Goal: Task Accomplishment & Management: Manage account settings

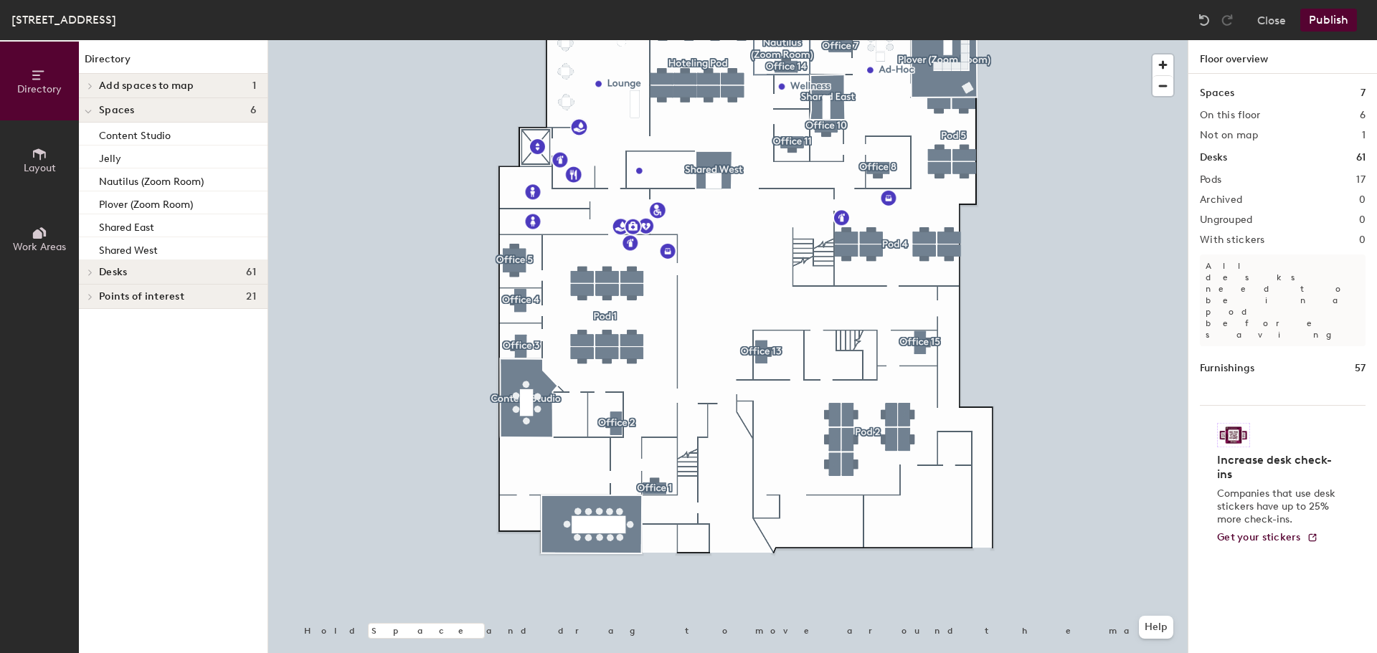
click at [36, 150] on icon at bounding box center [39, 153] width 13 height 11
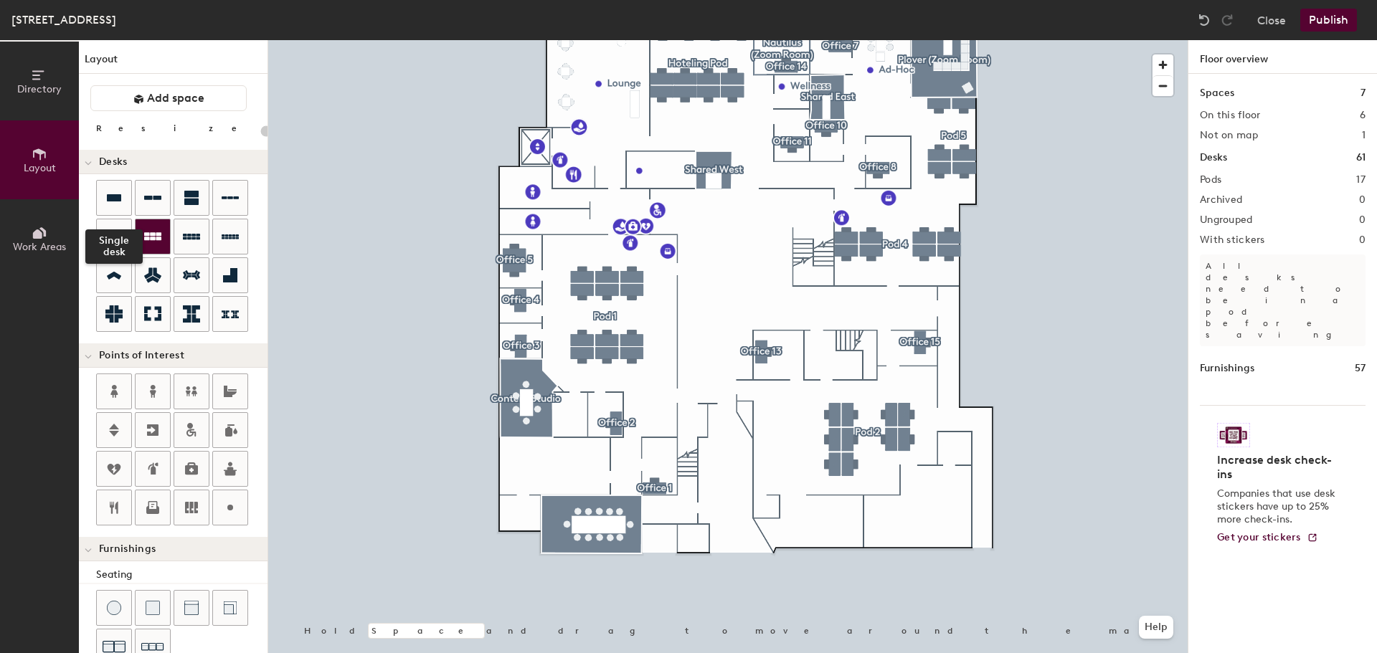
click at [117, 195] on icon at bounding box center [114, 197] width 14 height 7
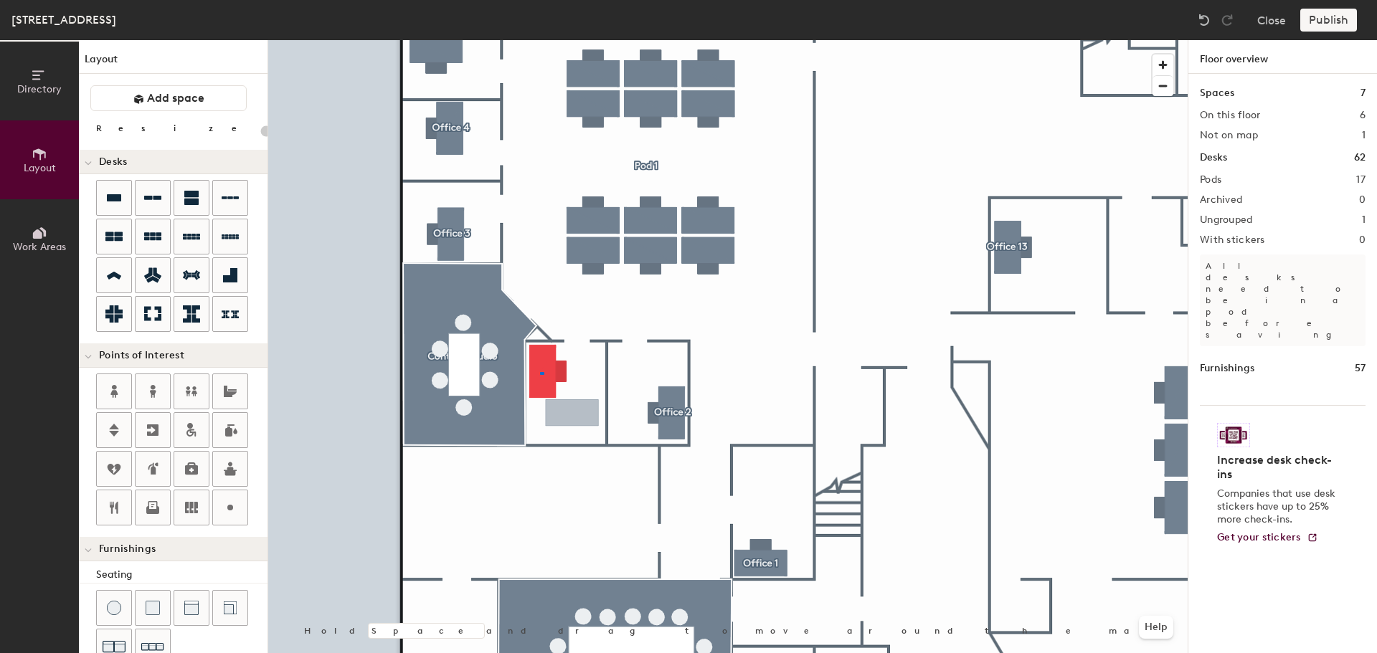
click at [539, 40] on div at bounding box center [727, 40] width 919 height 0
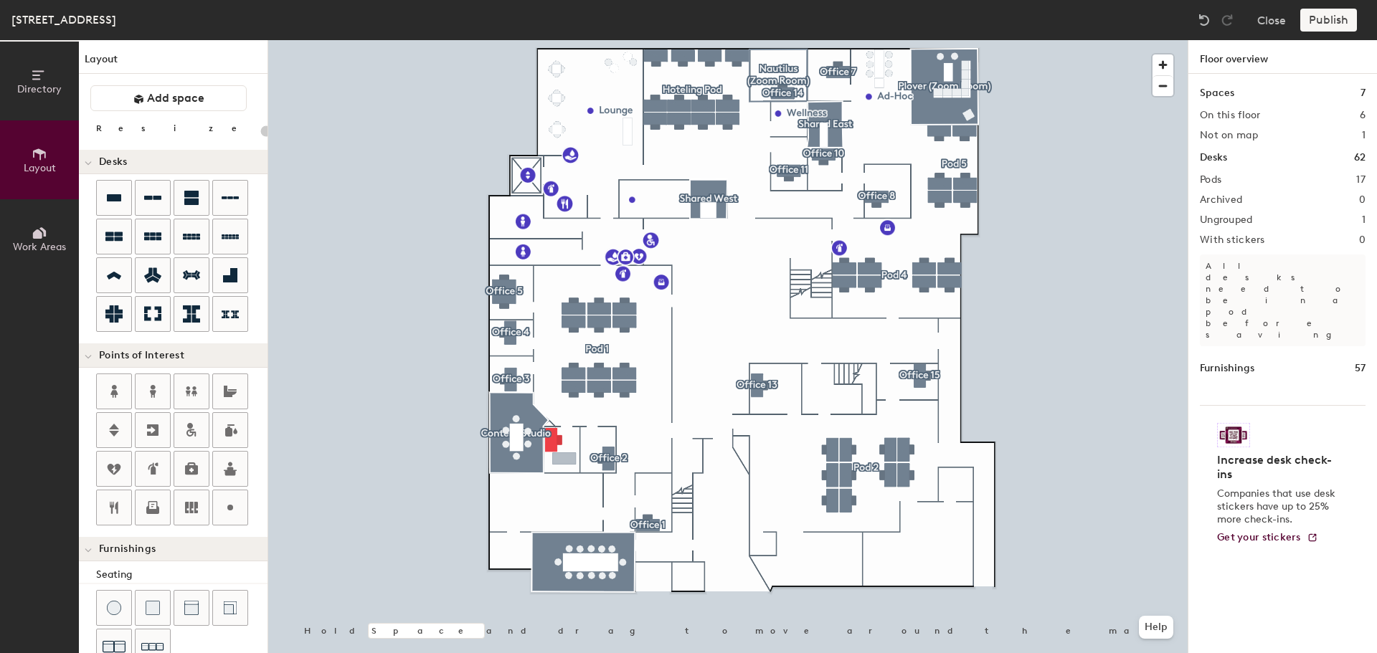
click at [1215, 158] on h1 "Desks" at bounding box center [1213, 158] width 27 height 16
type input "140"
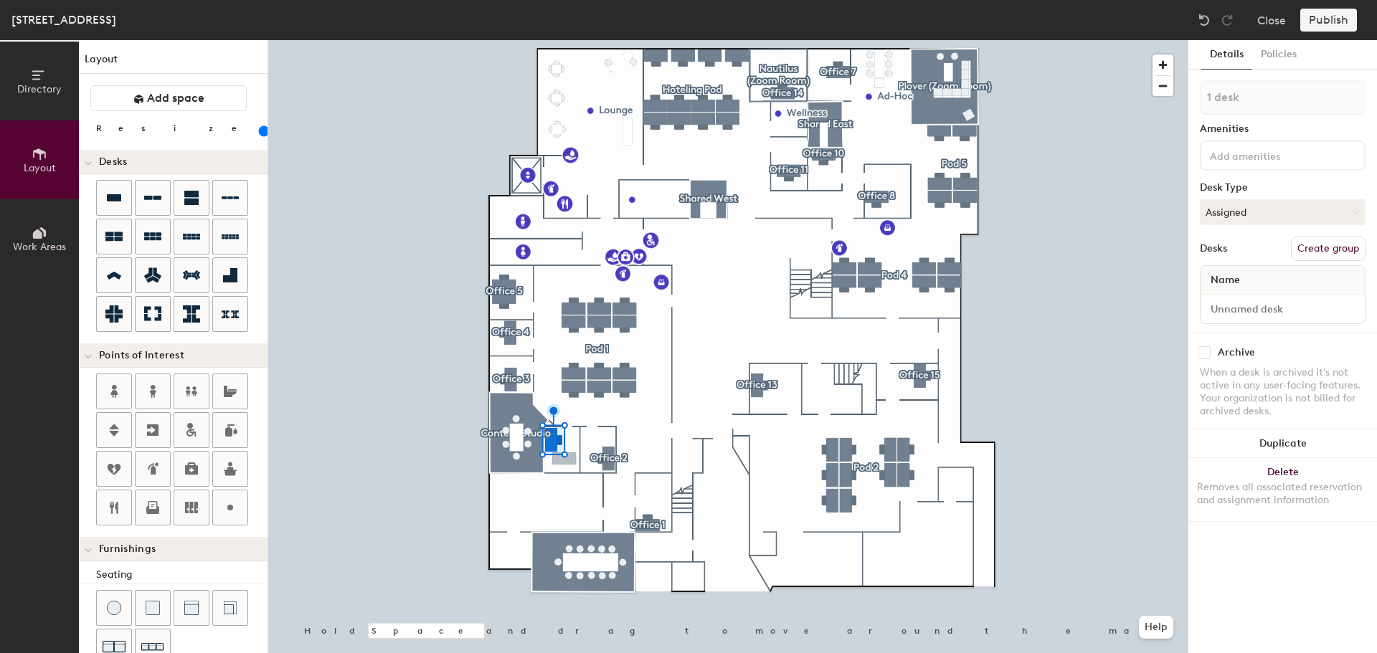
click at [1314, 252] on button "Create group" at bounding box center [1328, 249] width 75 height 24
click at [1172, 100] on div "Directory Layout Work Areas Layout Add space Resize Desks Points of Interest Fu…" at bounding box center [688, 346] width 1377 height 613
type input "Office 6"
click at [1274, 207] on button "Assigned" at bounding box center [1283, 212] width 166 height 26
click at [1226, 298] on div "Hoteled" at bounding box center [1271, 300] width 143 height 22
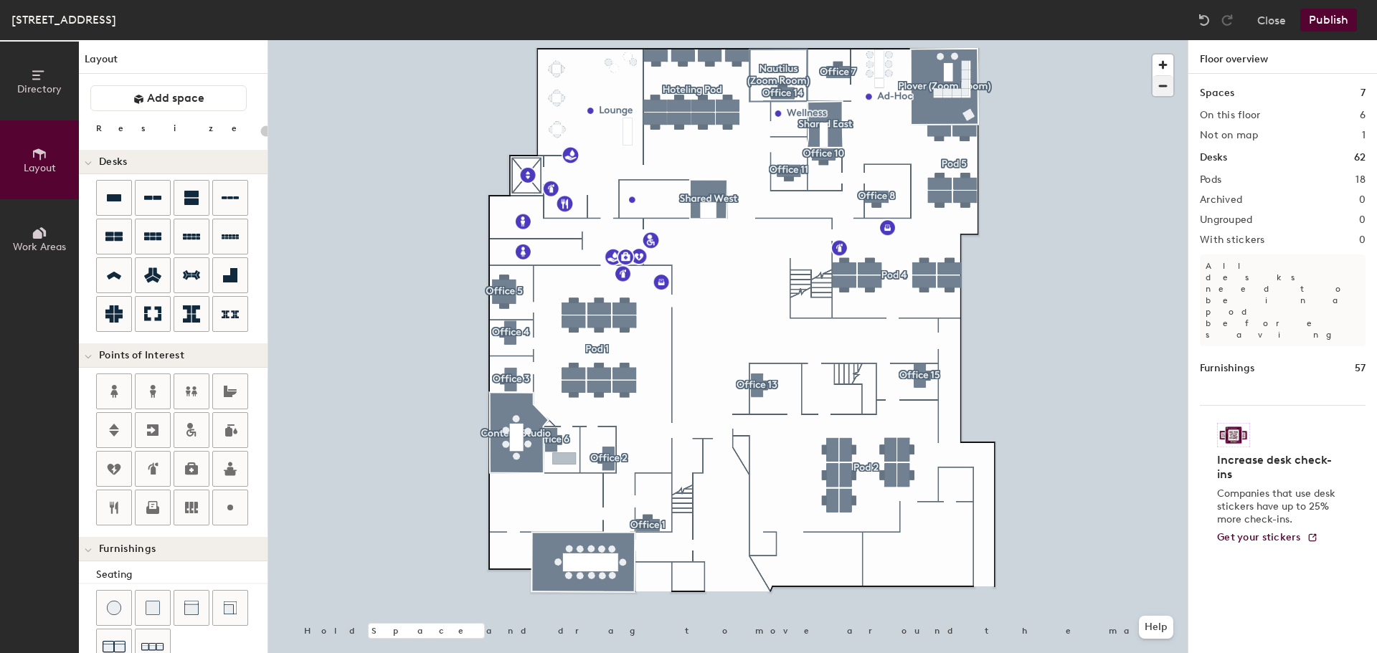
type input "20"
click at [46, 85] on span "Directory" at bounding box center [39, 89] width 44 height 12
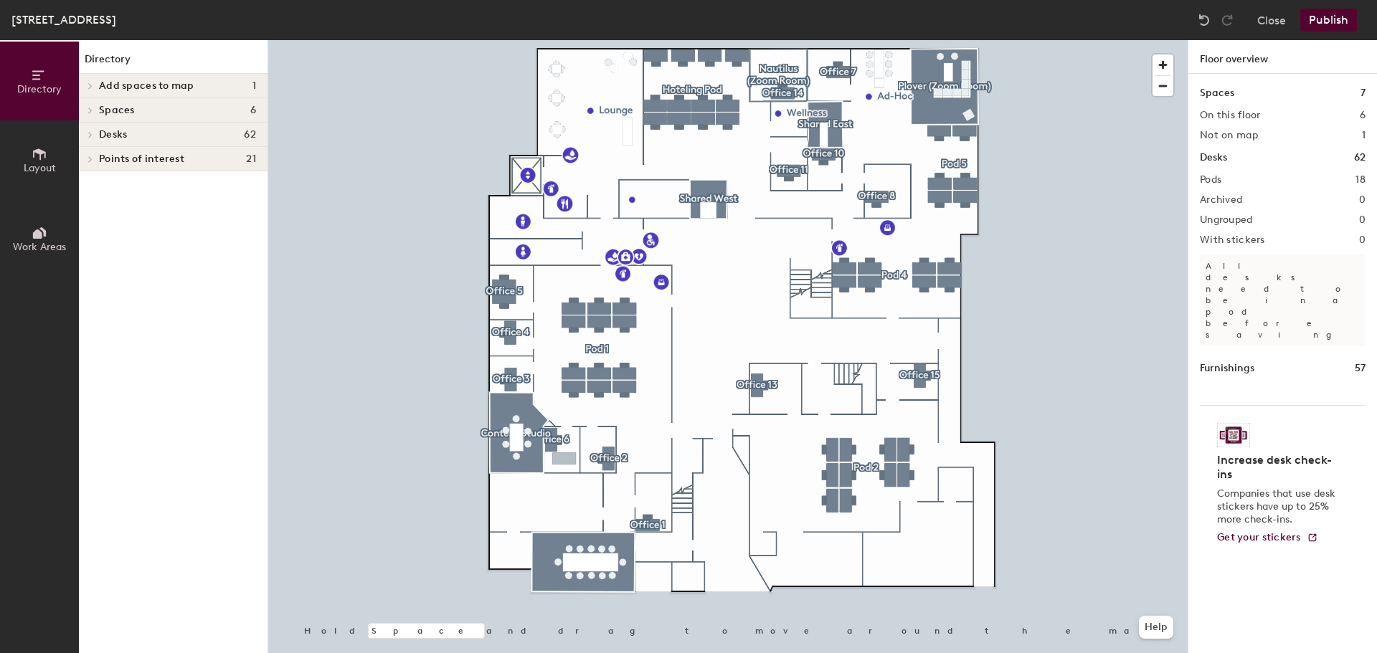
click at [90, 133] on icon at bounding box center [90, 135] width 3 height 6
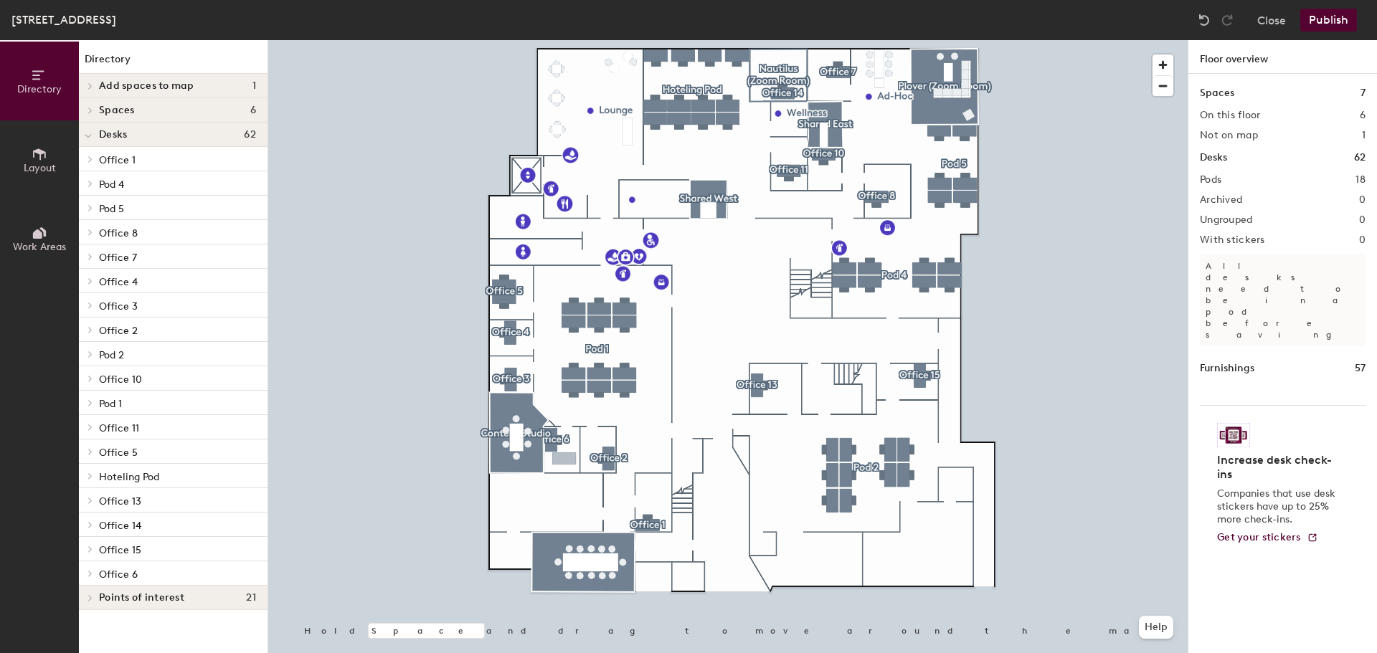
click at [408, 40] on div at bounding box center [727, 40] width 919 height 0
click at [28, 152] on button "Layout" at bounding box center [39, 159] width 79 height 79
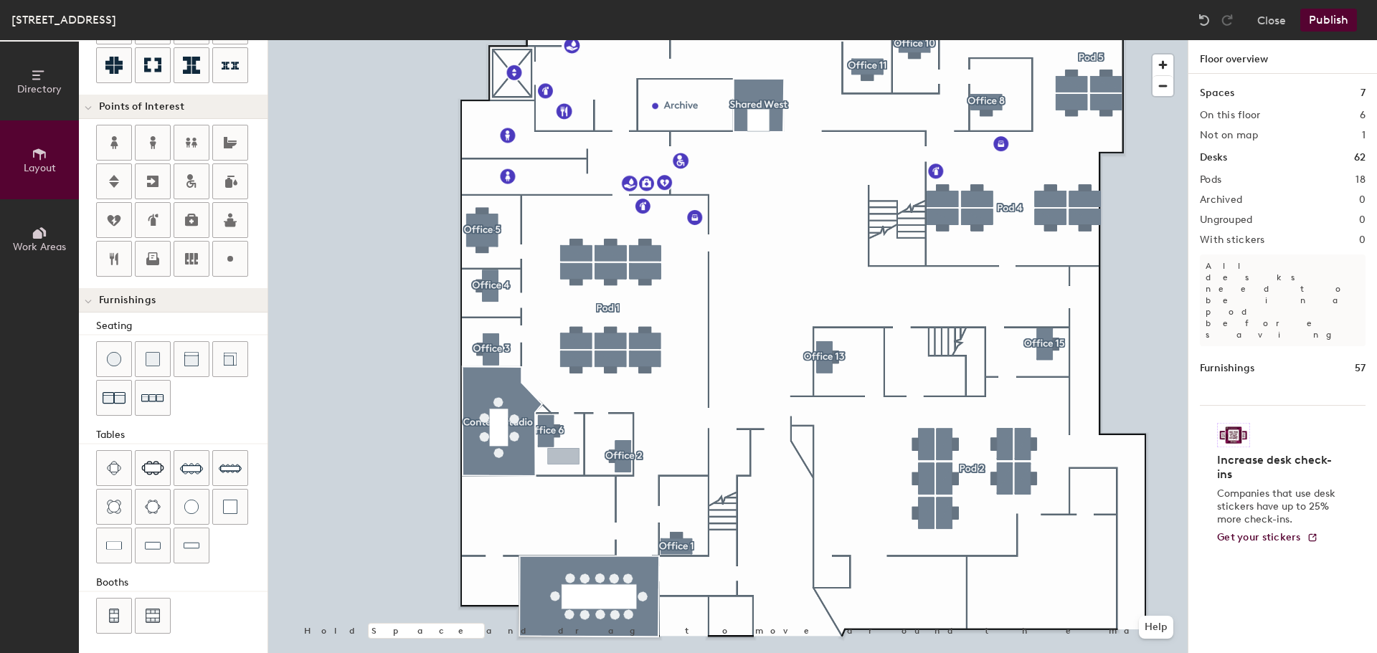
scroll to position [252, 0]
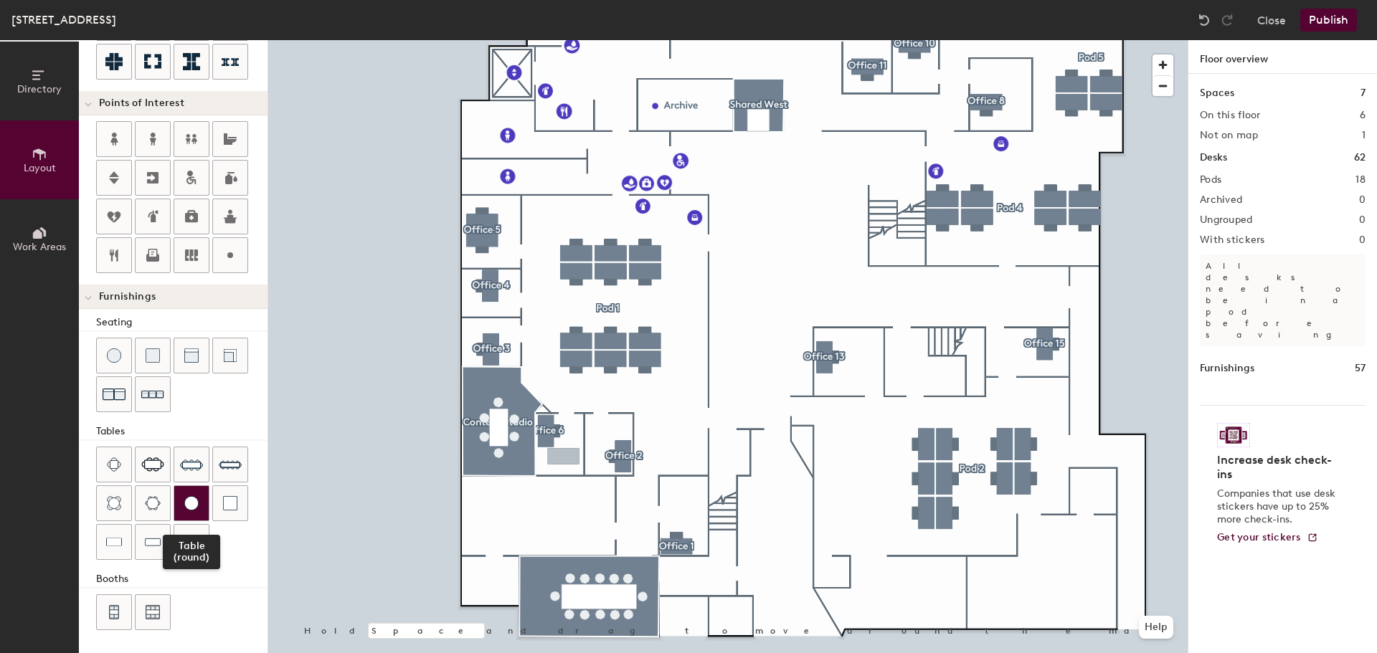
click at [184, 498] on img at bounding box center [191, 503] width 14 height 14
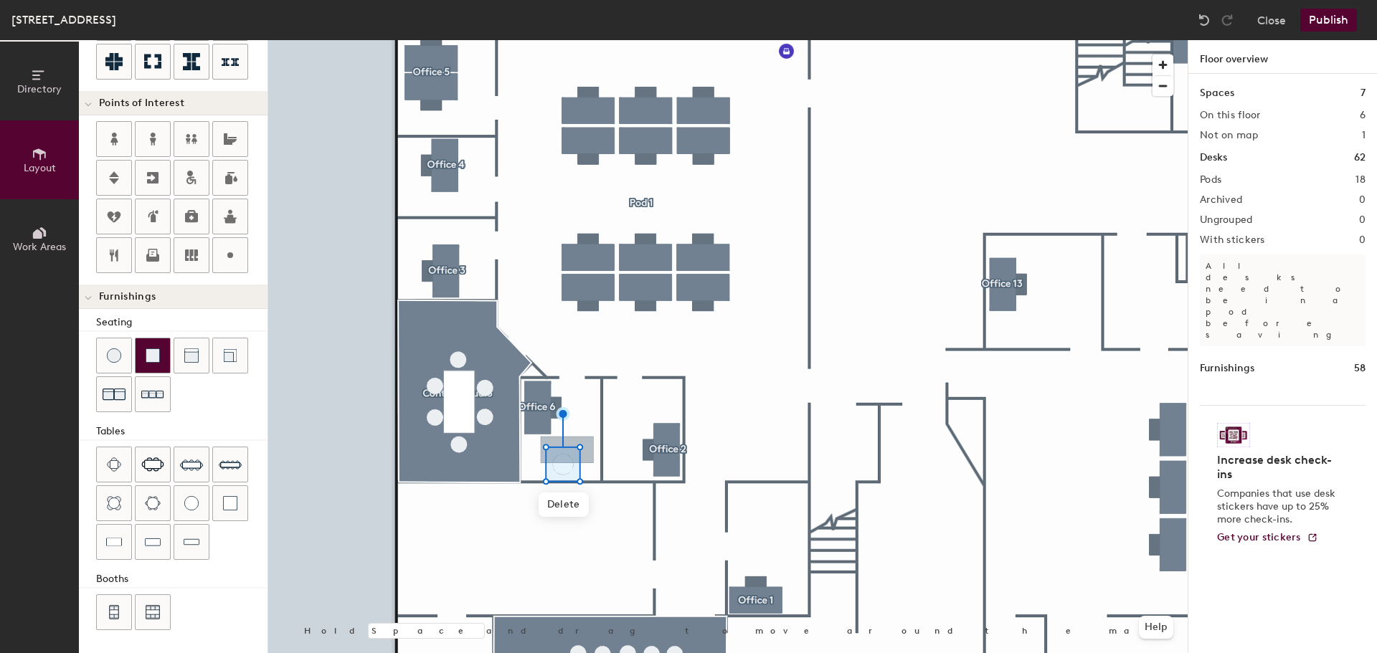
drag, startPoint x: 146, startPoint y: 356, endPoint x: 170, endPoint y: 371, distance: 28.7
click at [146, 356] on img at bounding box center [153, 356] width 14 height 14
click at [185, 360] on img at bounding box center [191, 356] width 14 height 14
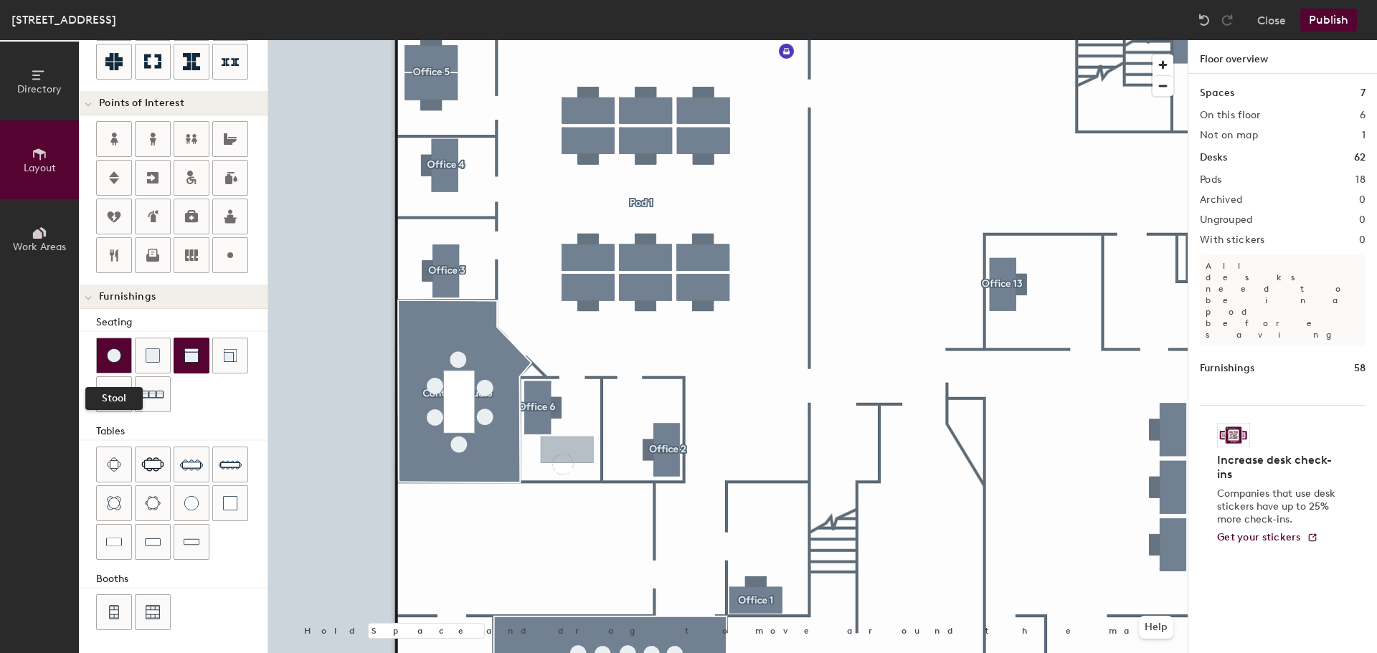
click at [119, 353] on img at bounding box center [114, 356] width 14 height 14
click at [178, 352] on div at bounding box center [191, 355] width 34 height 34
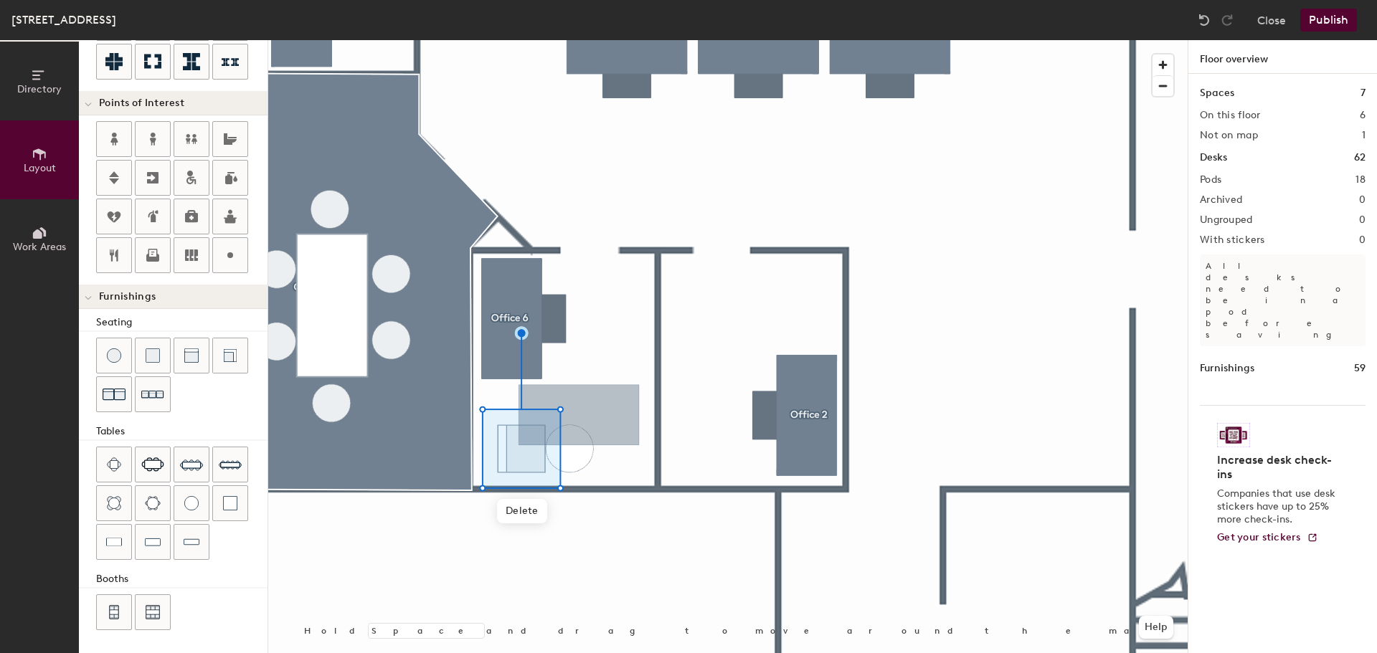
drag, startPoint x: 194, startPoint y: 362, endPoint x: 239, endPoint y: 375, distance: 47.0
click at [194, 362] on img at bounding box center [191, 356] width 14 height 14
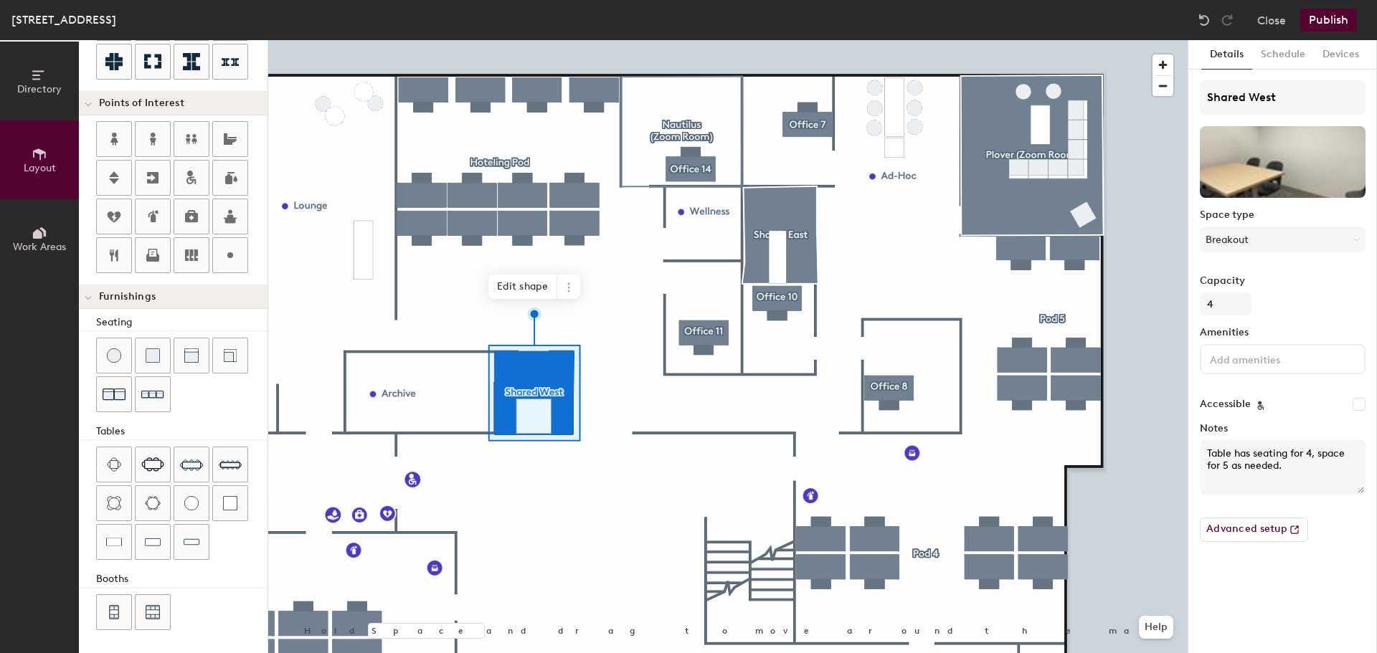
type input "20"
drag, startPoint x: 1254, startPoint y: 97, endPoint x: 1202, endPoint y: 103, distance: 52.0
click at [1202, 103] on input "Shared West" at bounding box center [1283, 97] width 166 height 34
type input "B"
type input "20"
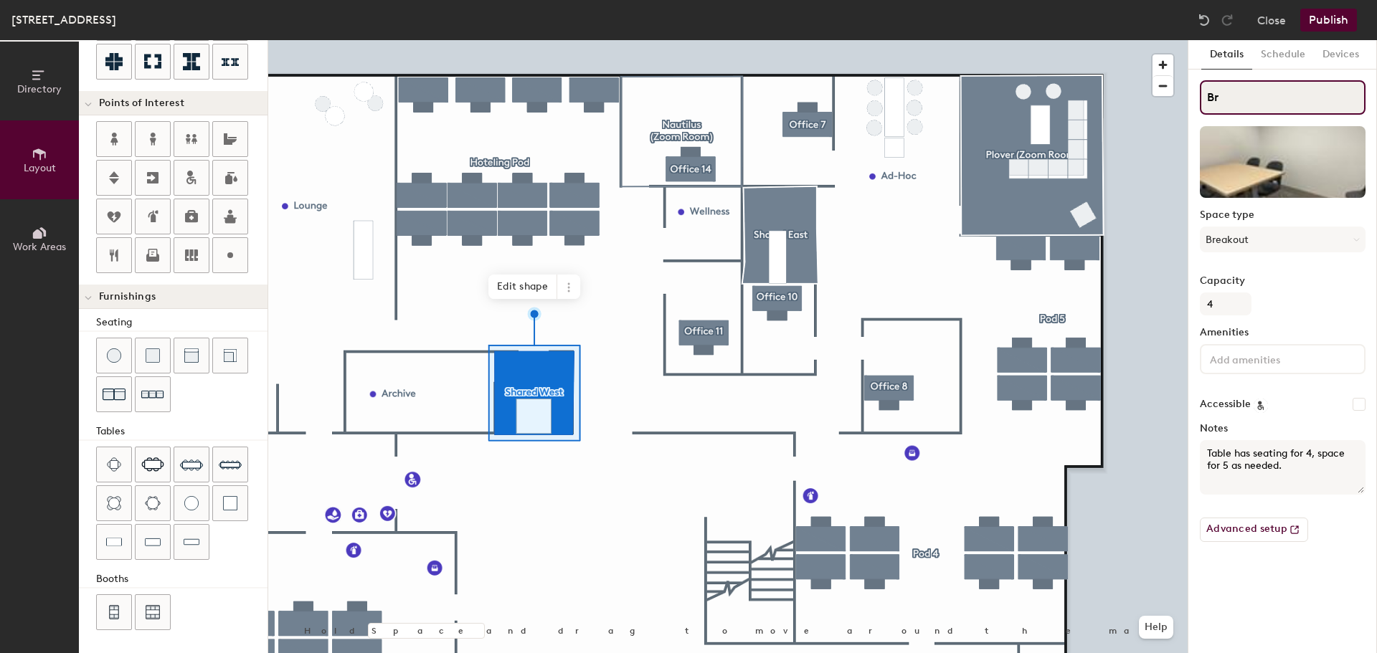
type input "Brt"
type input "20"
type input "Br"
type input "20"
type input "Break"
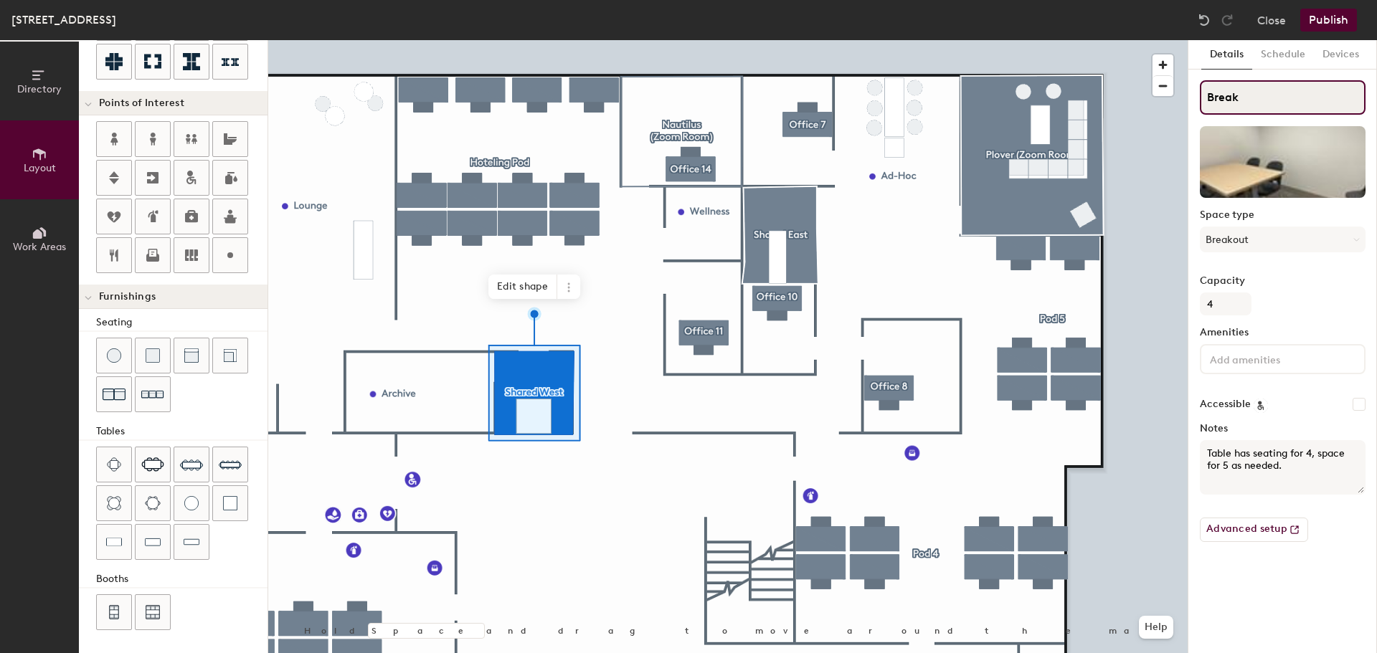
type input "20"
type input "Breako"
type input "20"
type input "Breakout"
type input "20"
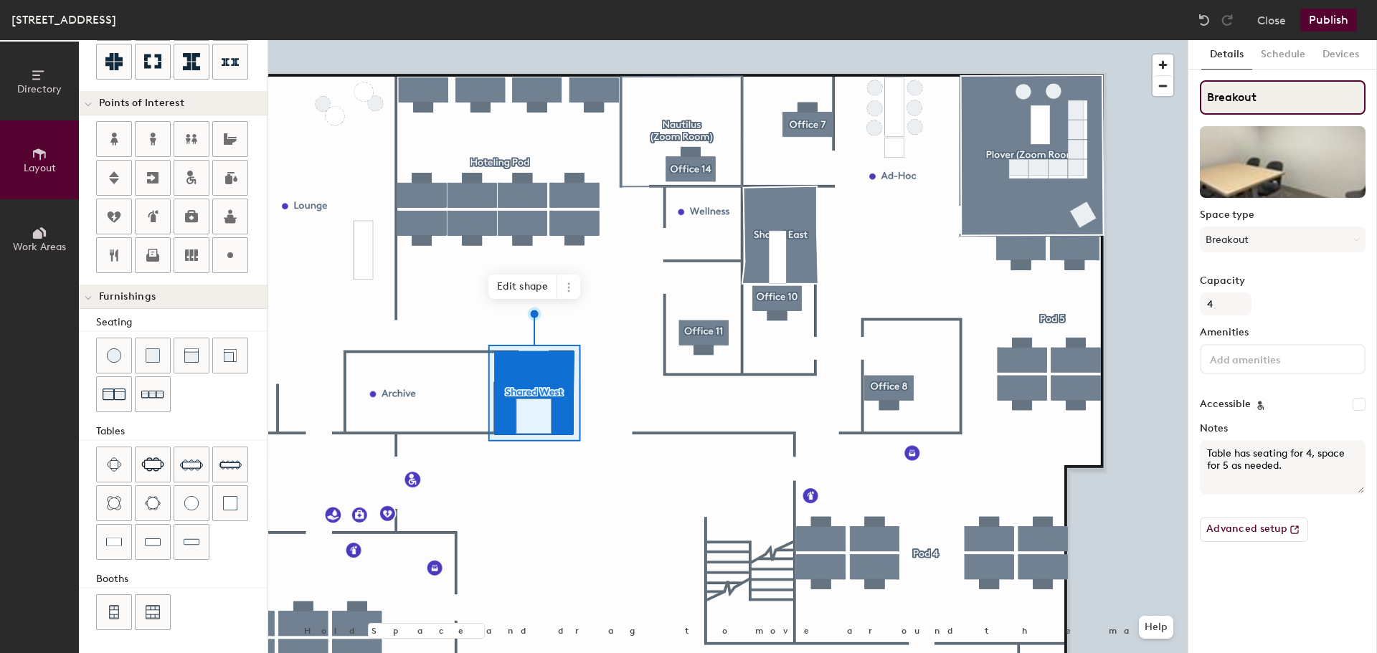
type input "Breakout"
type input "20"
type input "Breakout 1"
type input "20"
type input "Breakout 1A"
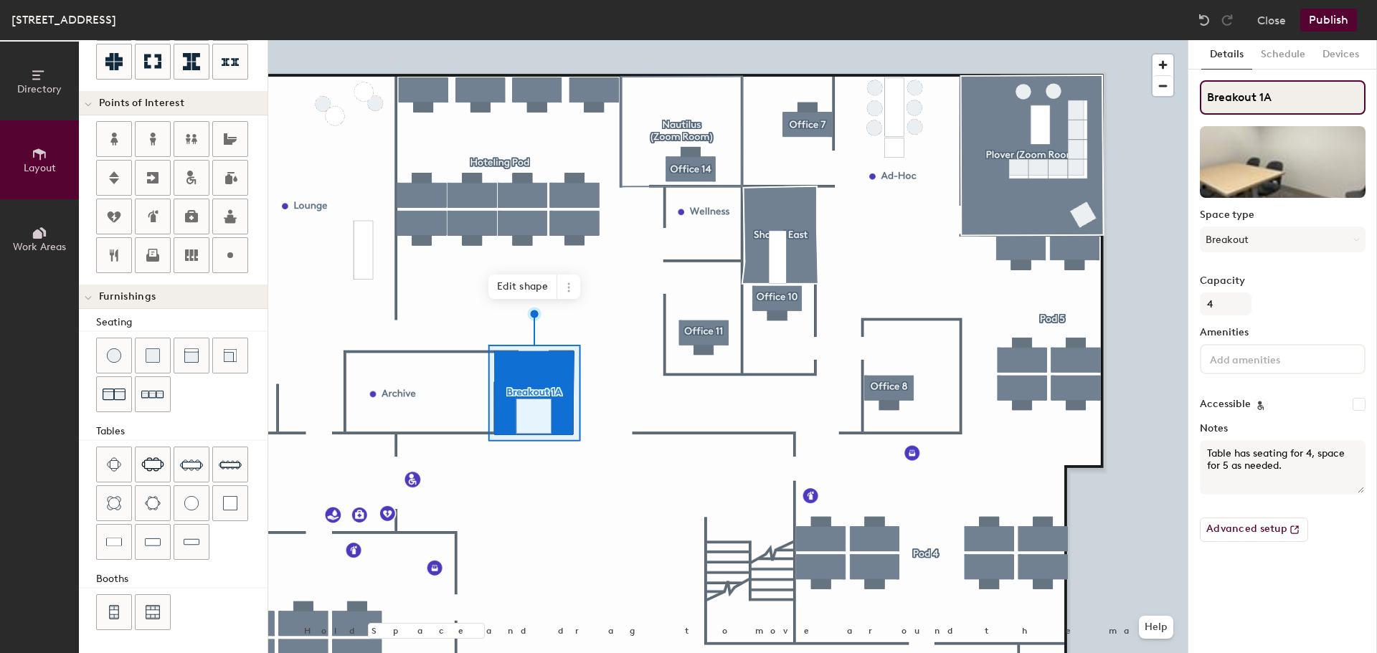
type input "20"
click at [1155, 98] on div "Directory Layout Work Areas Layout Add space Resize Desks Points of Interest Fu…" at bounding box center [688, 346] width 1377 height 613
type input "M 1A"
type input "20"
type input "Me 1A"
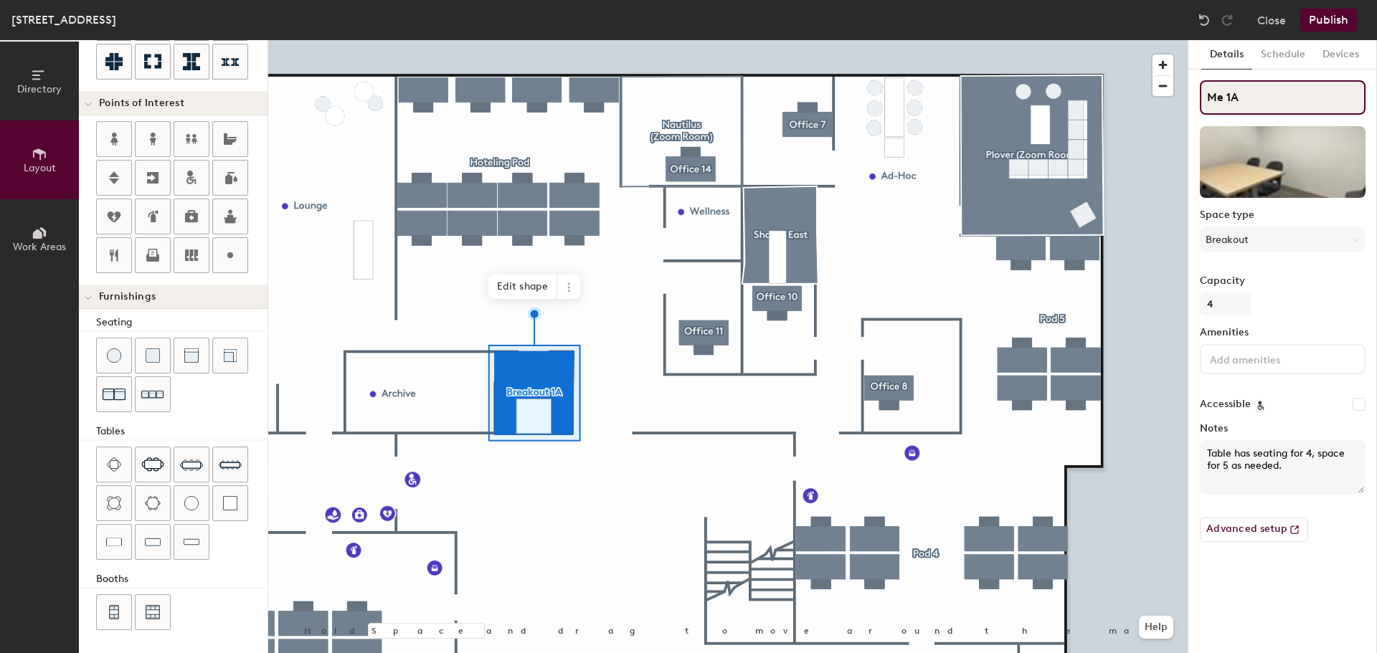
type input "20"
type input "Meeytin 1A"
type input "20"
type input "Meeyt 1A"
type input "20"
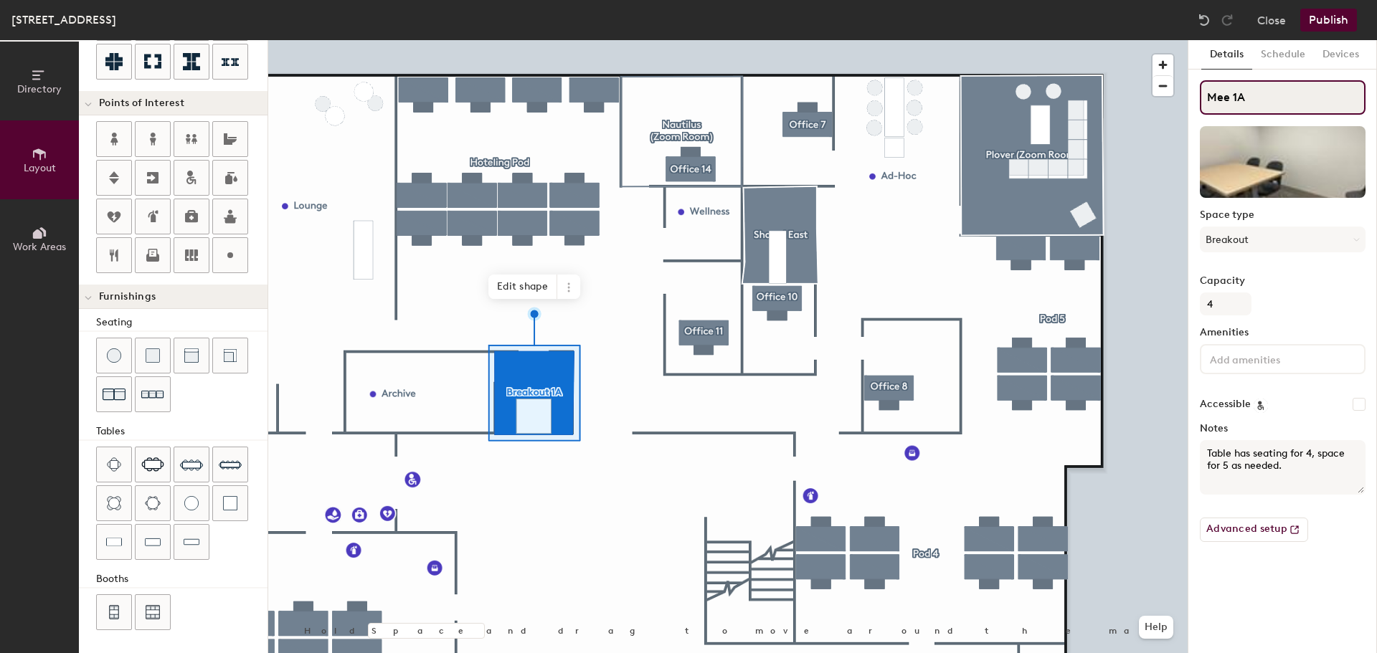
type input "Meet 1A"
type input "20"
type input "Meetin 1A"
type input "20"
type input "Meeting 1A"
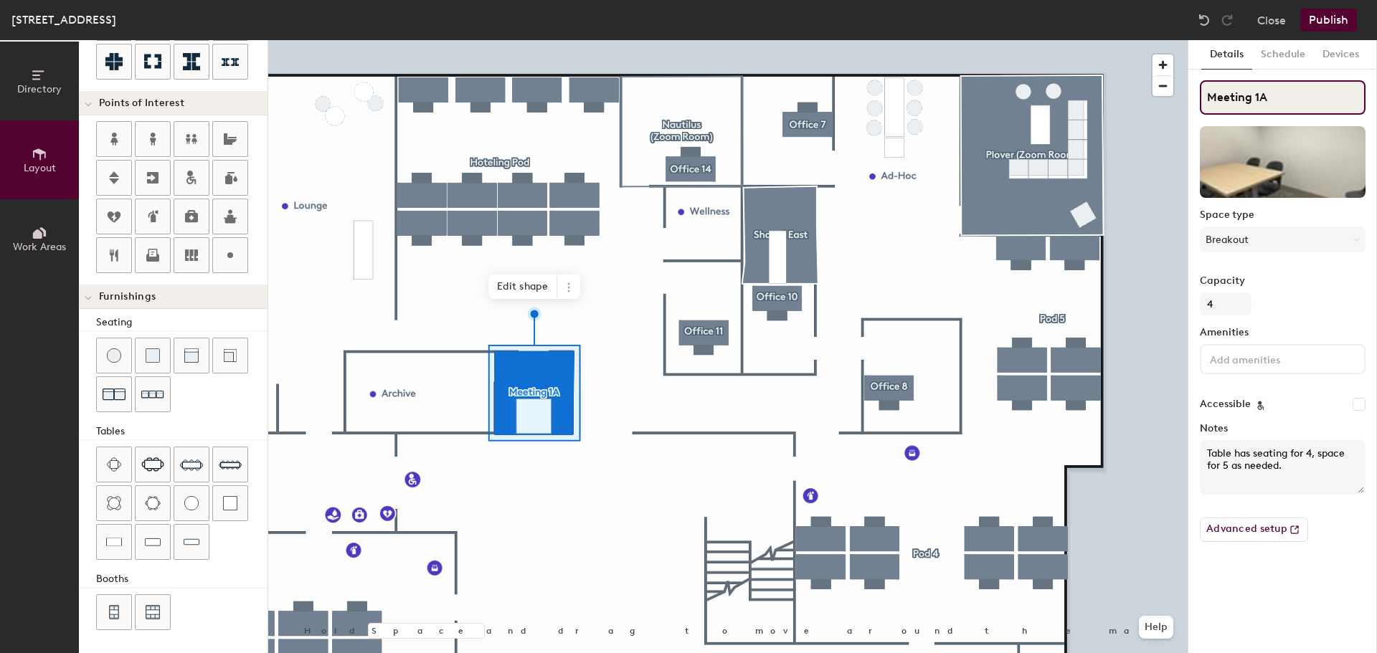
type input "20"
type input "Meeting 1A"
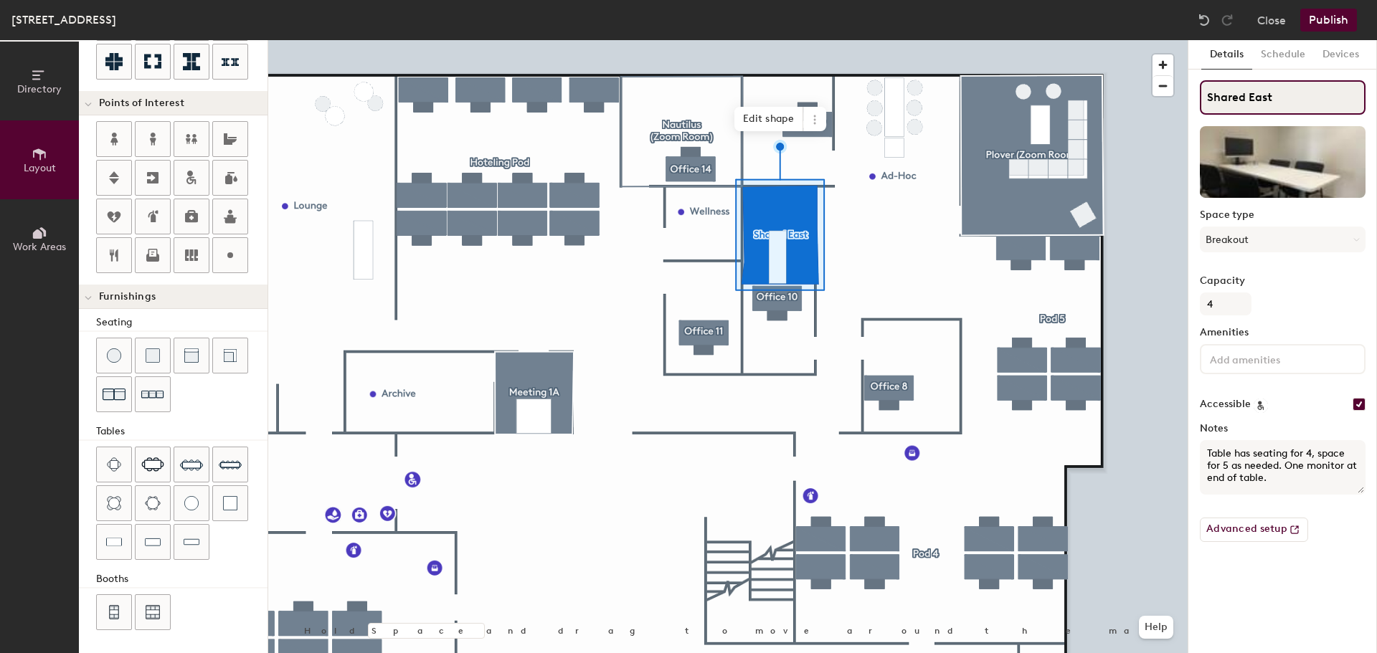
type input "20"
click at [1142, 104] on div "Directory Layout Work Areas Layout Add space Resize Desks Points of Interest Fu…" at bounding box center [688, 346] width 1377 height 613
type input "Me"
type input "20"
type input "Meetin"
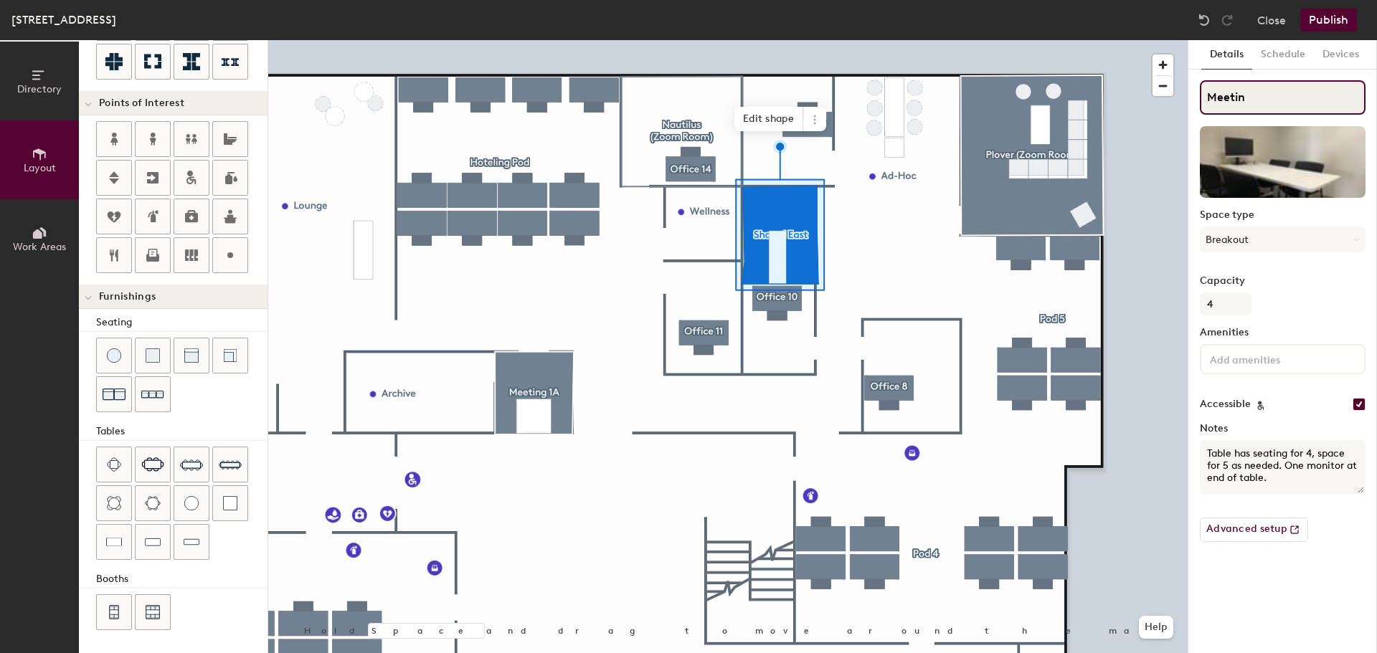
type input "20"
type input "Meeting"
type input "20"
type input "Meeting"
type input "20"
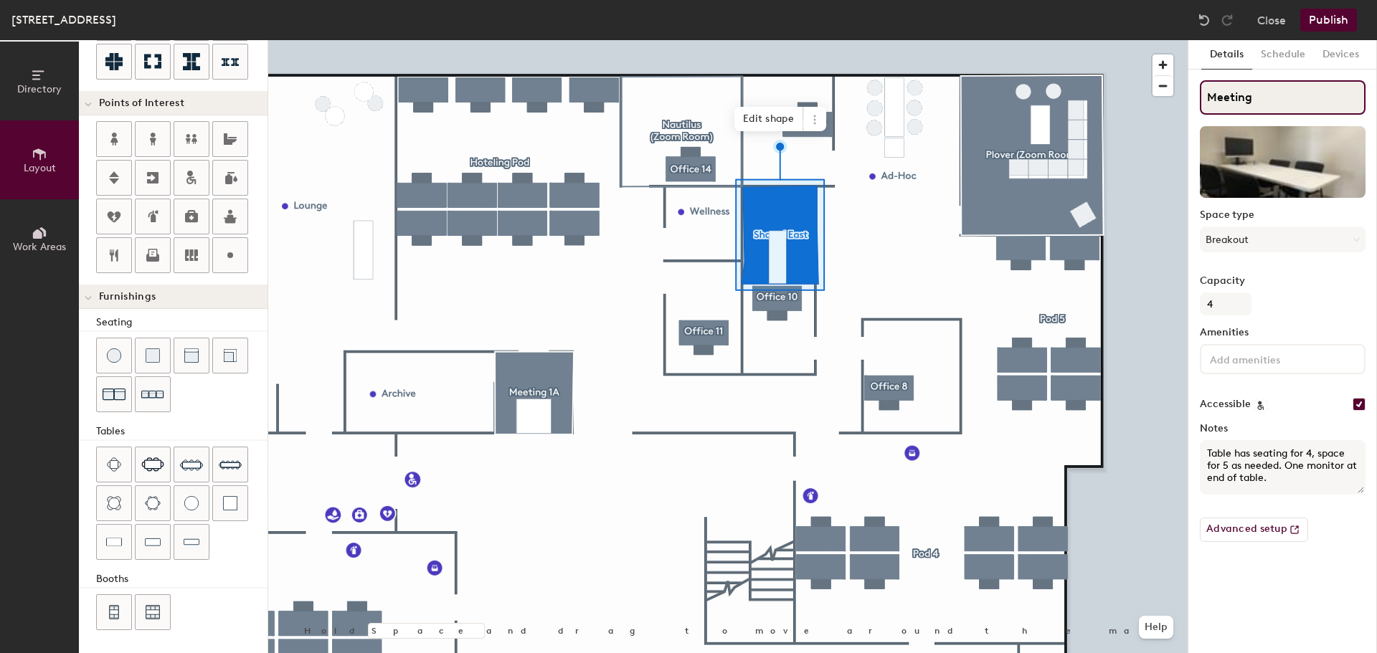
type input "Meeting 1"
type input "20"
type input "Meeting 1B"
type input "20"
type input "Meeting 1B"
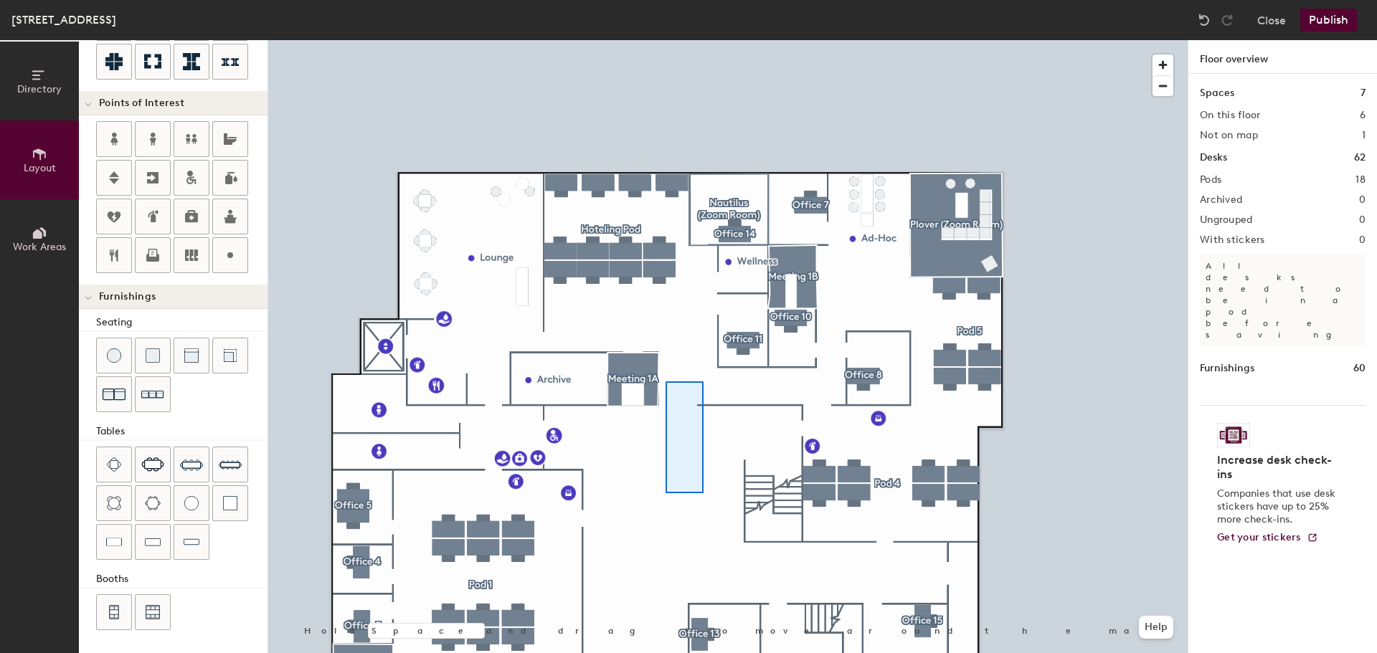
drag, startPoint x: 1300, startPoint y: 95, endPoint x: 681, endPoint y: 455, distance: 716.6
click at [703, 40] on div at bounding box center [727, 40] width 919 height 0
click at [721, 40] on div at bounding box center [727, 40] width 919 height 0
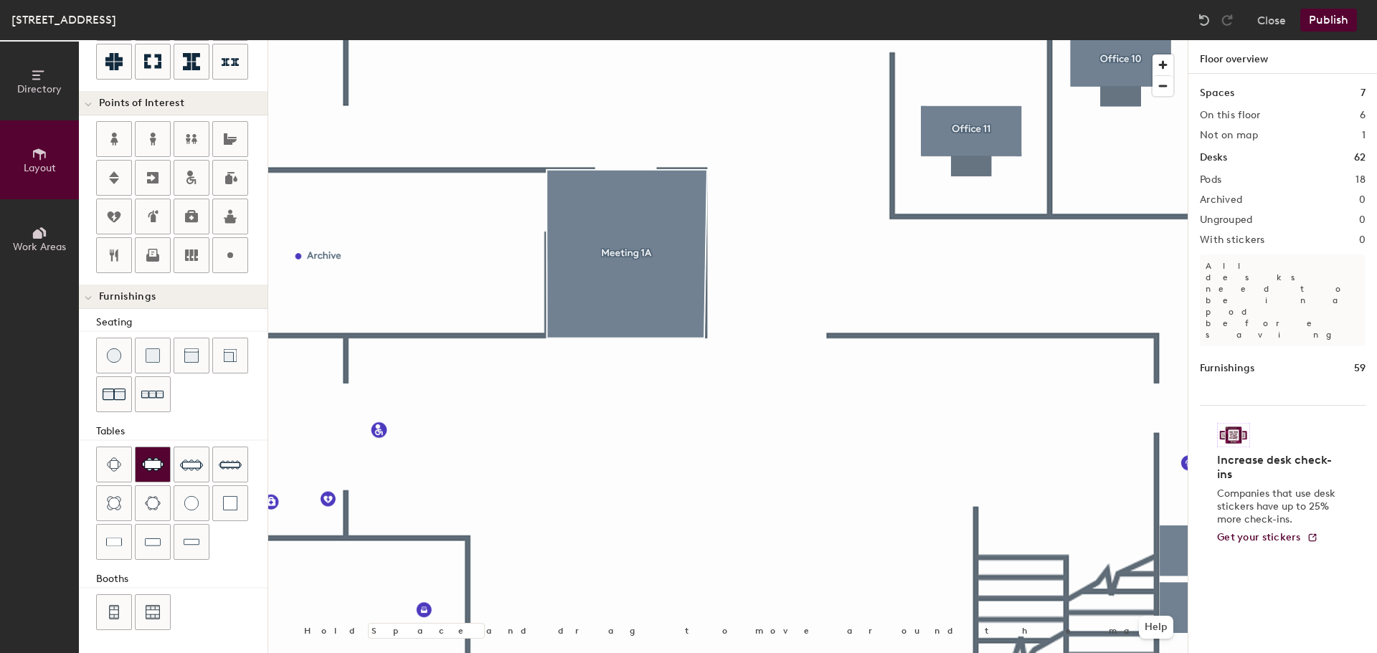
click at [149, 470] on img at bounding box center [152, 465] width 23 height 14
click at [115, 541] on img at bounding box center [114, 542] width 16 height 14
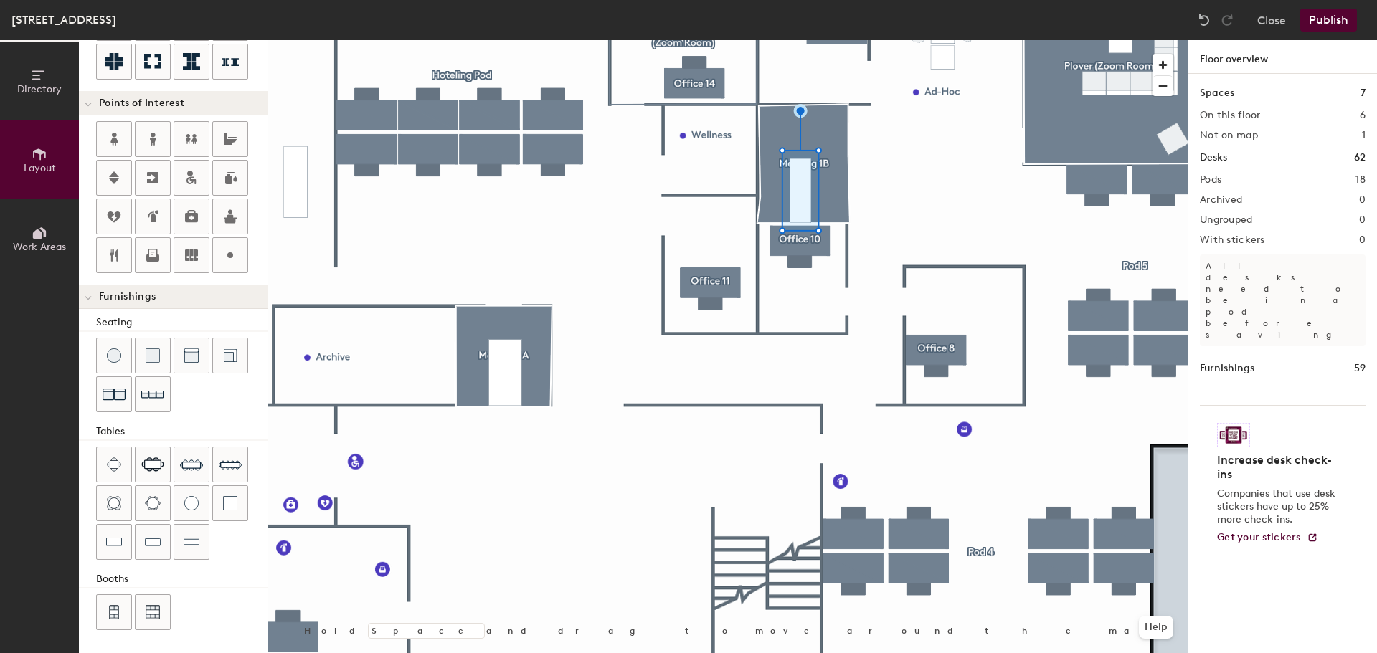
click at [498, 40] on div at bounding box center [727, 40] width 919 height 0
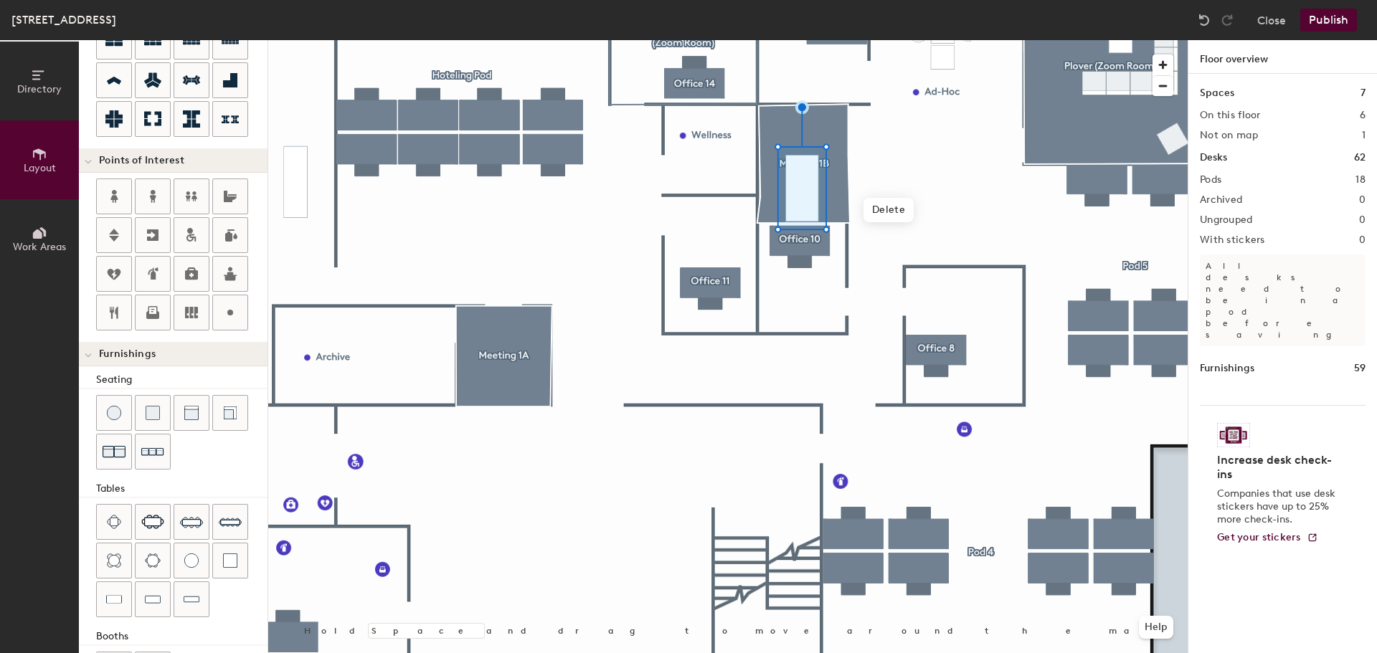
scroll to position [181, 0]
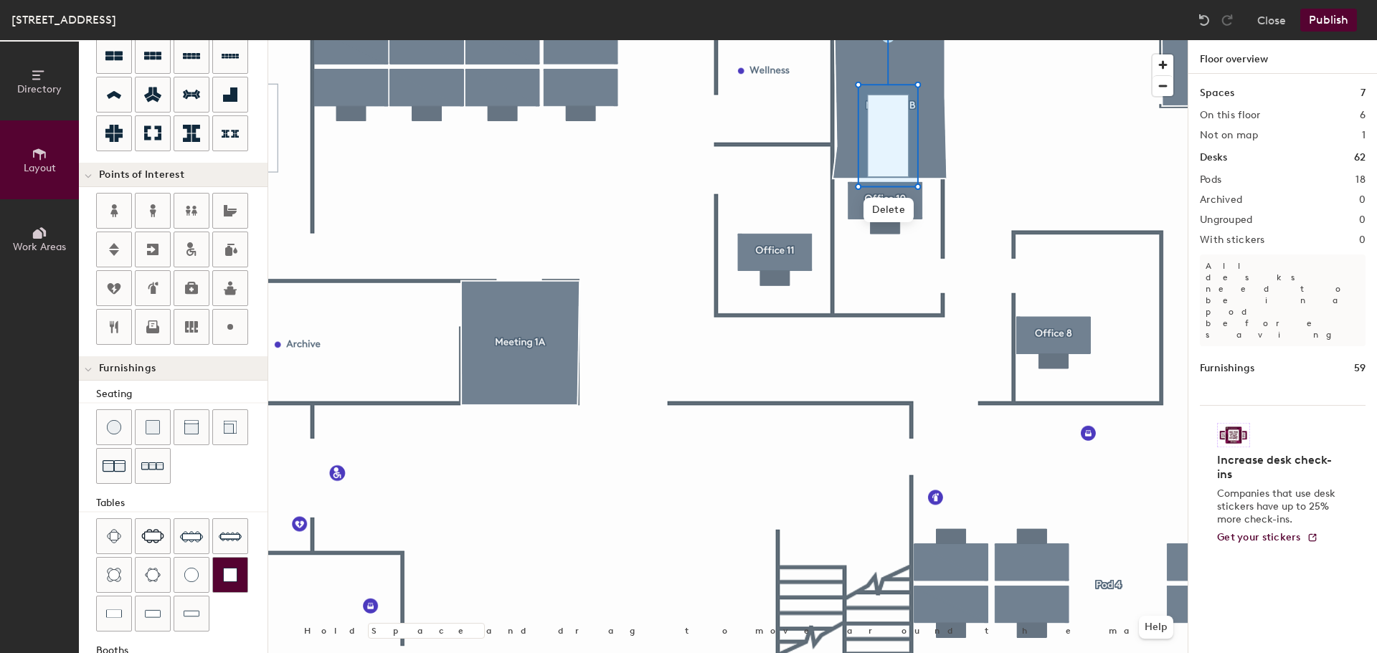
click at [224, 569] on img at bounding box center [230, 575] width 14 height 14
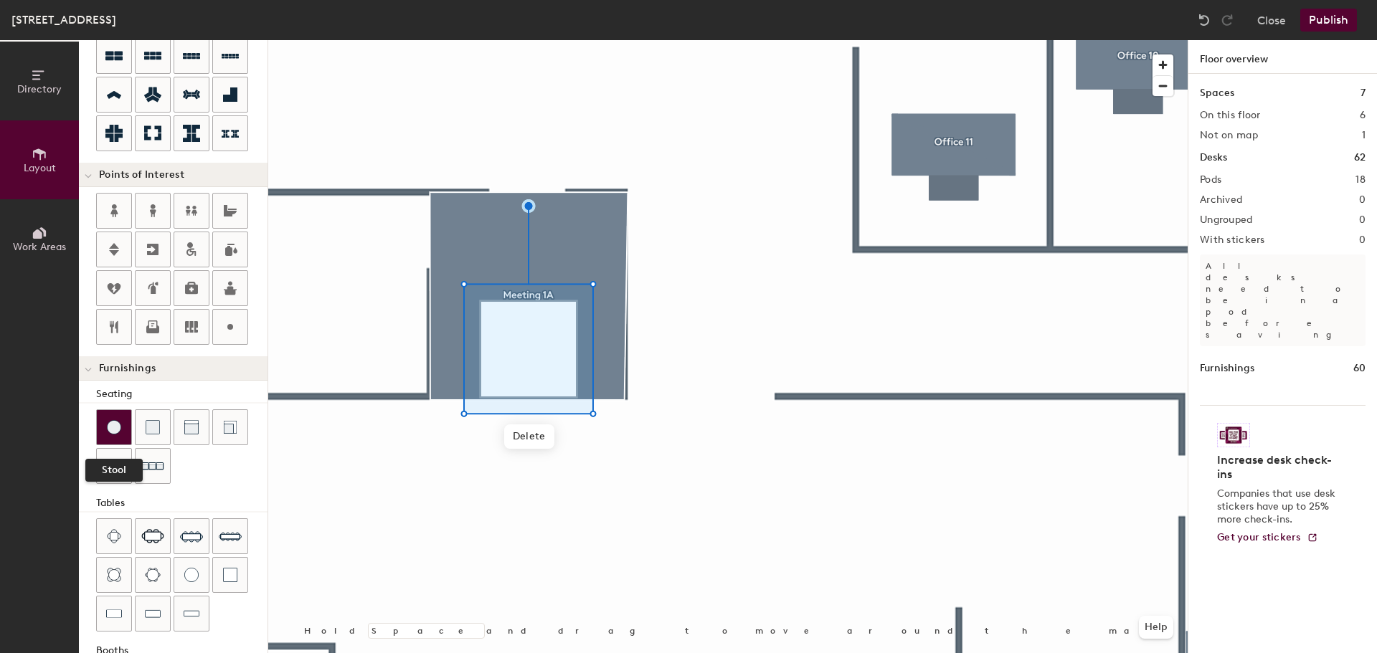
click at [124, 427] on div at bounding box center [114, 427] width 34 height 34
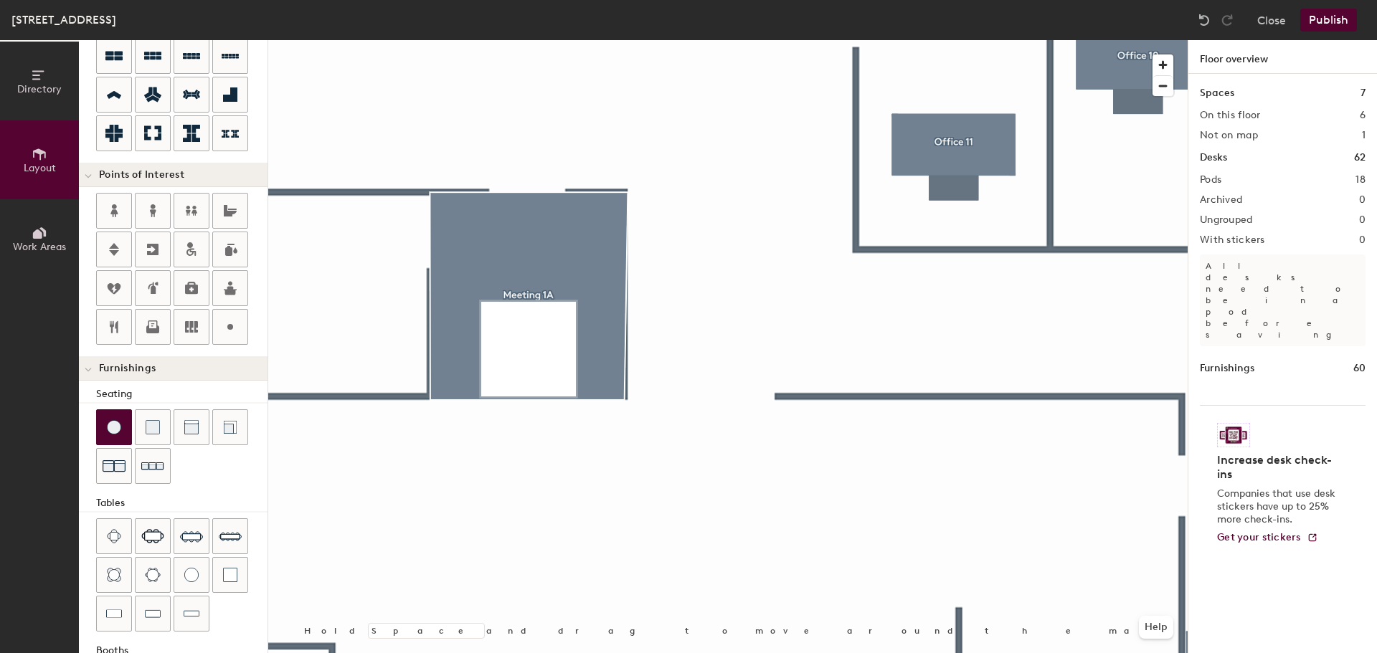
drag, startPoint x: 186, startPoint y: 426, endPoint x: 249, endPoint y: 429, distance: 63.2
click at [186, 426] on img at bounding box center [191, 427] width 14 height 14
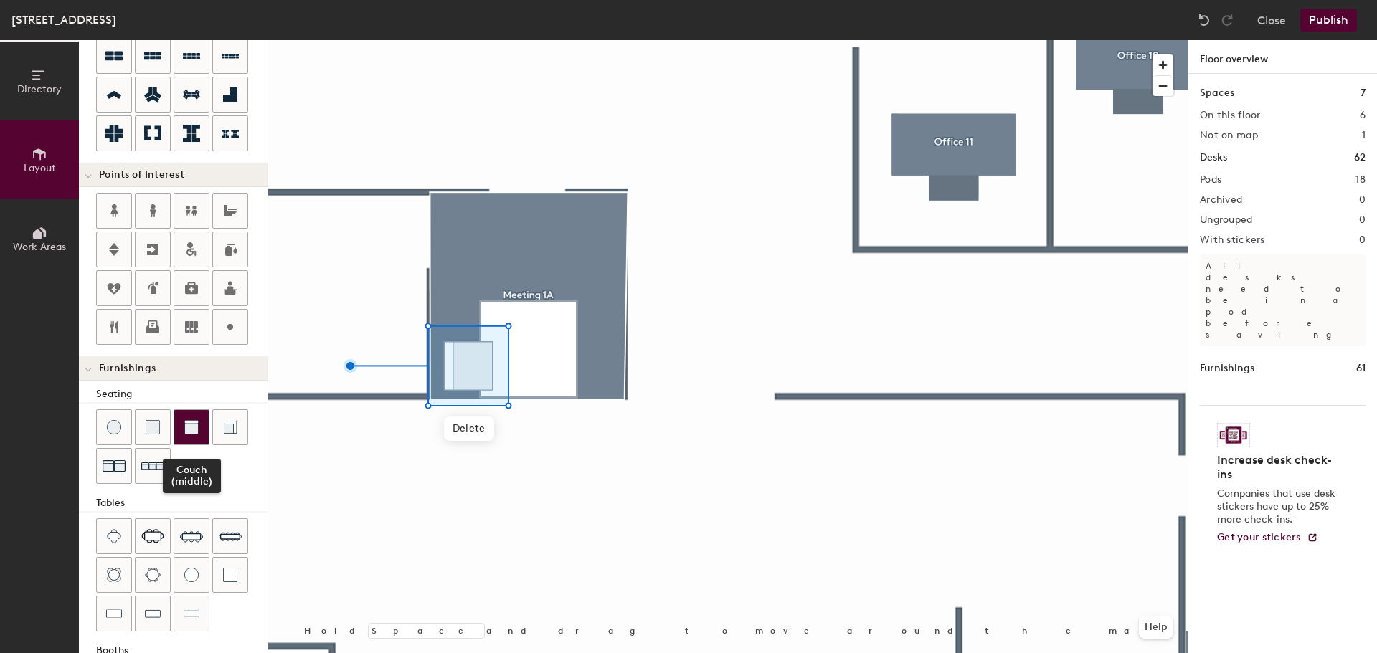
drag, startPoint x: 193, startPoint y: 422, endPoint x: 203, endPoint y: 416, distance: 11.9
click at [203, 416] on div at bounding box center [191, 427] width 34 height 34
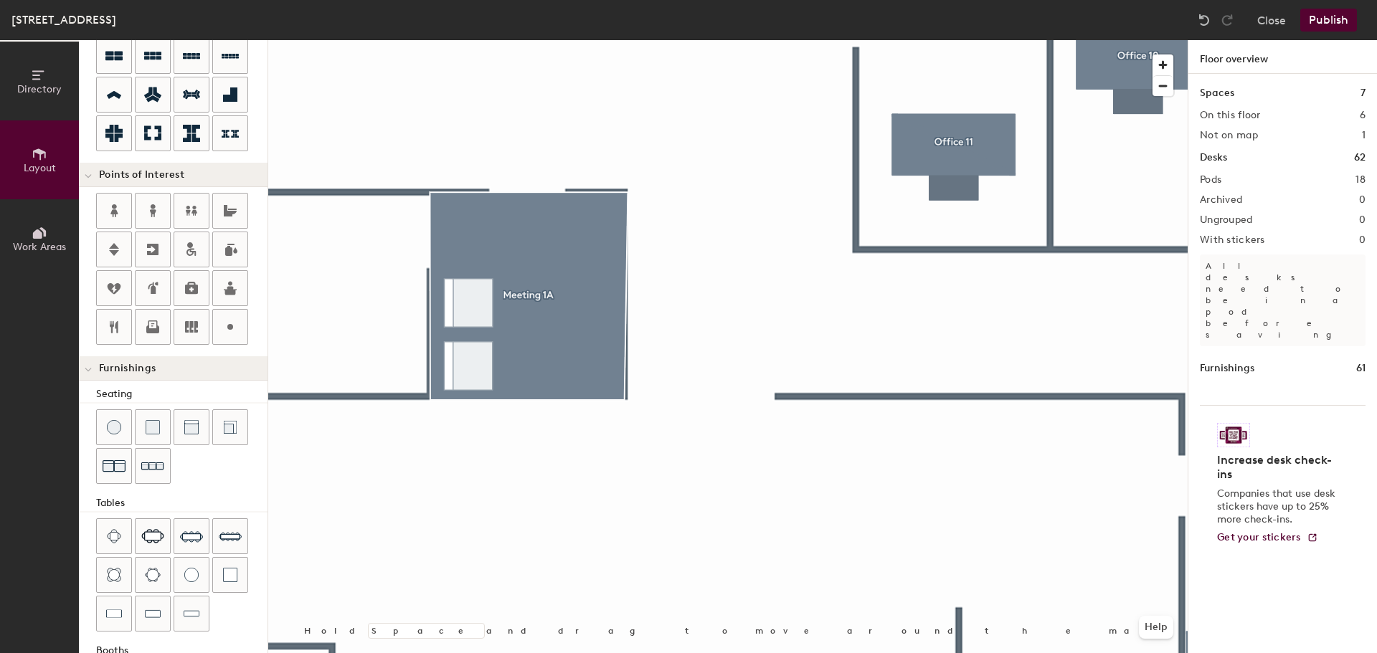
click at [90, 625] on div "Seating Tables Booths" at bounding box center [173, 546] width 189 height 318
click at [108, 619] on img at bounding box center [114, 614] width 16 height 14
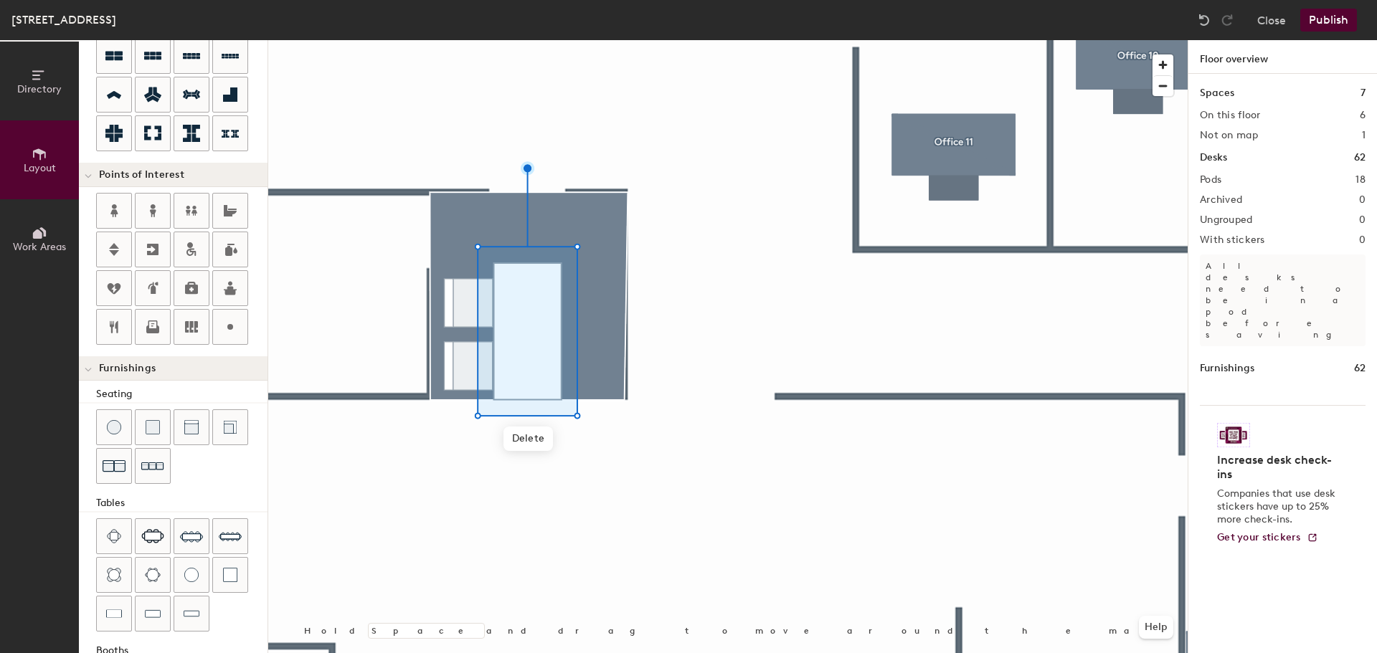
drag, startPoint x: 179, startPoint y: 427, endPoint x: 253, endPoint y: 425, distance: 74.6
click at [179, 426] on div at bounding box center [191, 427] width 34 height 34
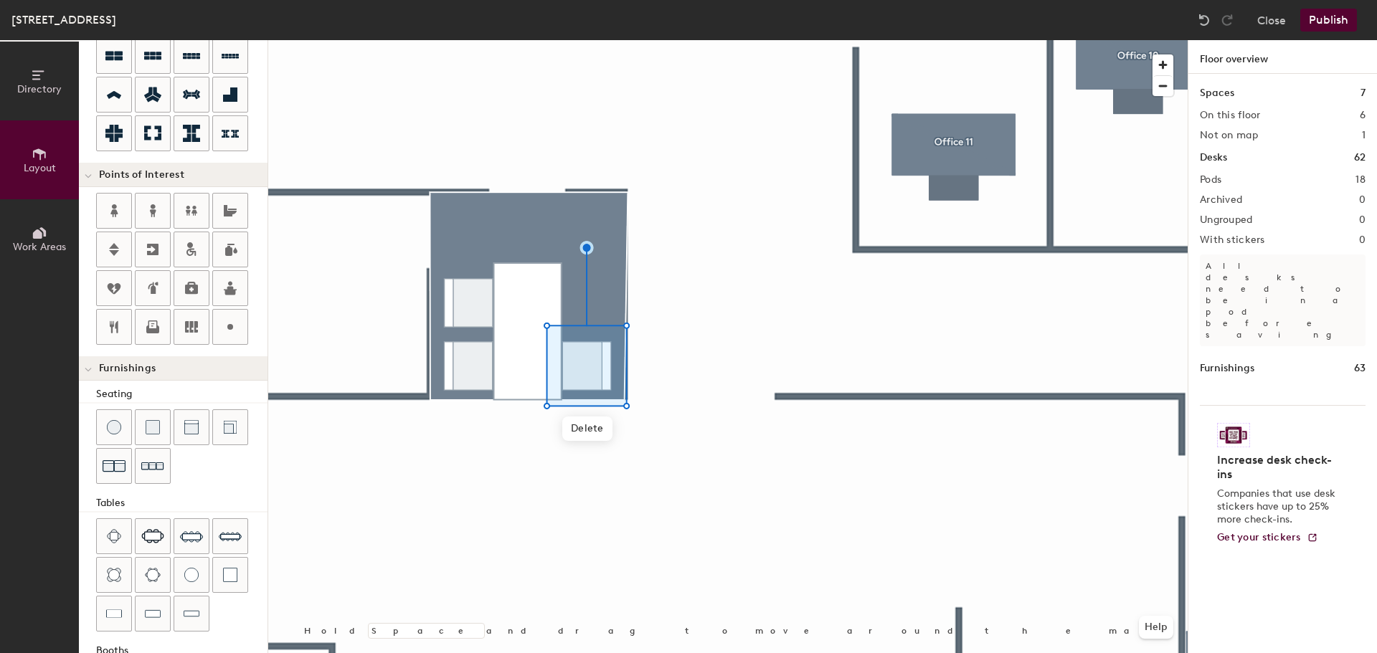
drag, startPoint x: 196, startPoint y: 419, endPoint x: 238, endPoint y: 400, distance: 45.6
click at [197, 419] on div at bounding box center [191, 427] width 34 height 34
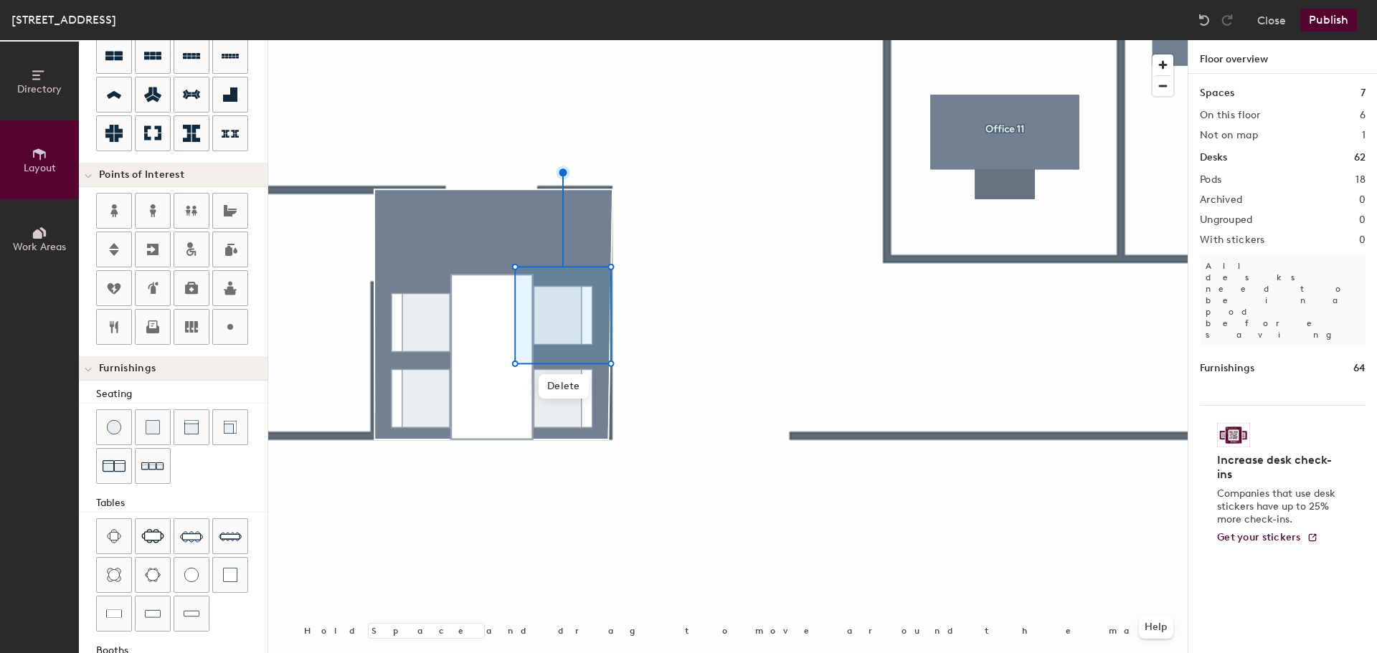
click at [435, 40] on div at bounding box center [727, 40] width 919 height 0
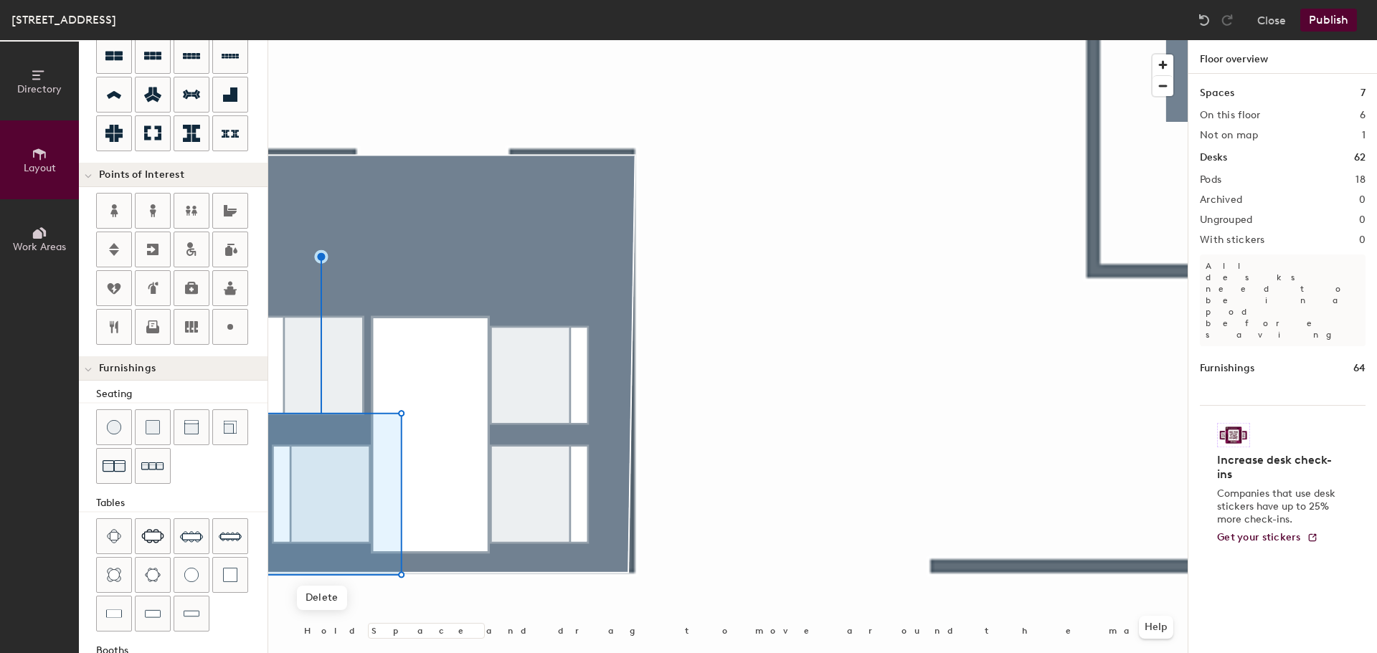
click at [305, 40] on div at bounding box center [727, 40] width 919 height 0
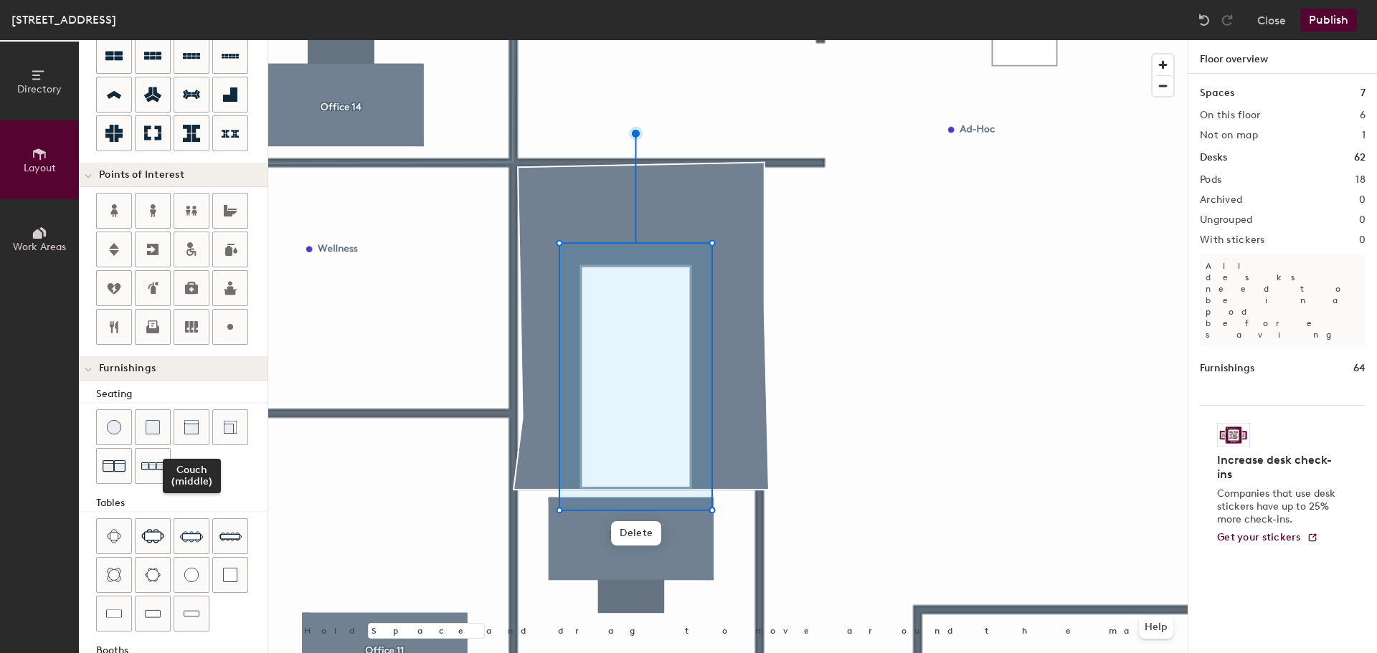
drag, startPoint x: 186, startPoint y: 439, endPoint x: 252, endPoint y: 452, distance: 67.9
click at [189, 439] on div at bounding box center [191, 427] width 34 height 34
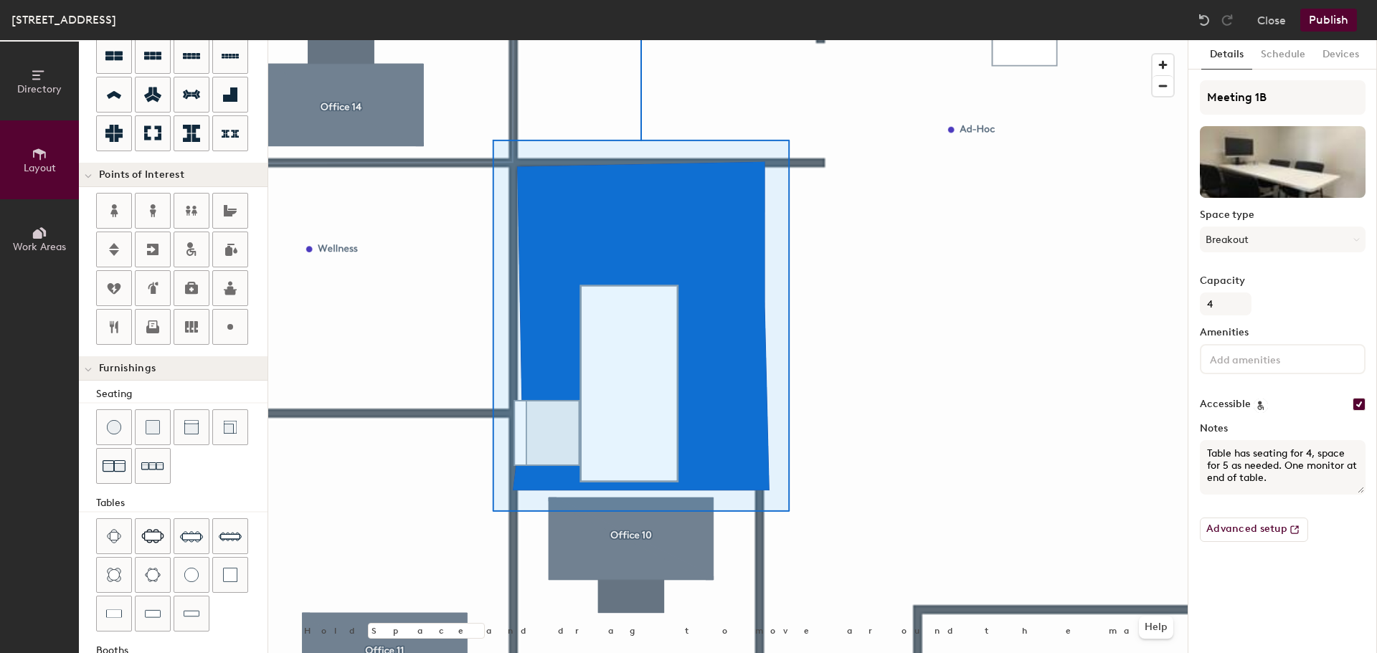
click at [914, 40] on div at bounding box center [727, 40] width 919 height 0
click at [846, 40] on div at bounding box center [727, 40] width 919 height 0
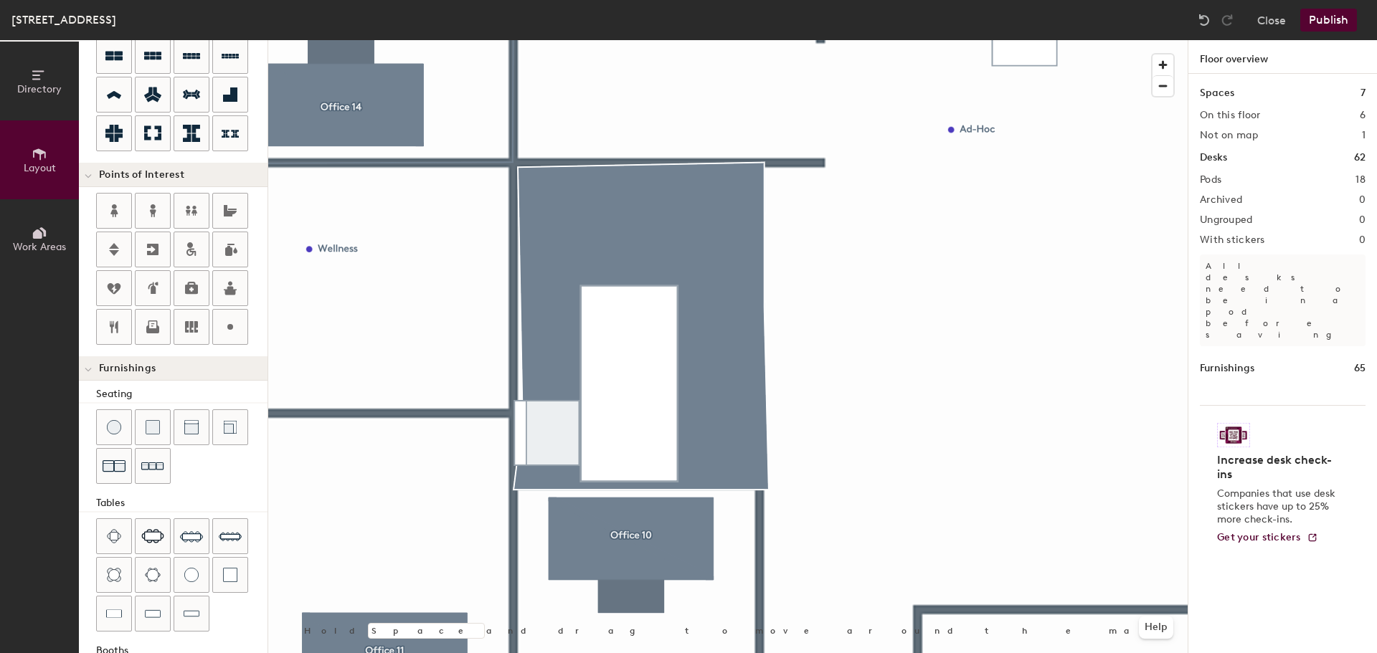
click at [662, 40] on div at bounding box center [727, 40] width 919 height 0
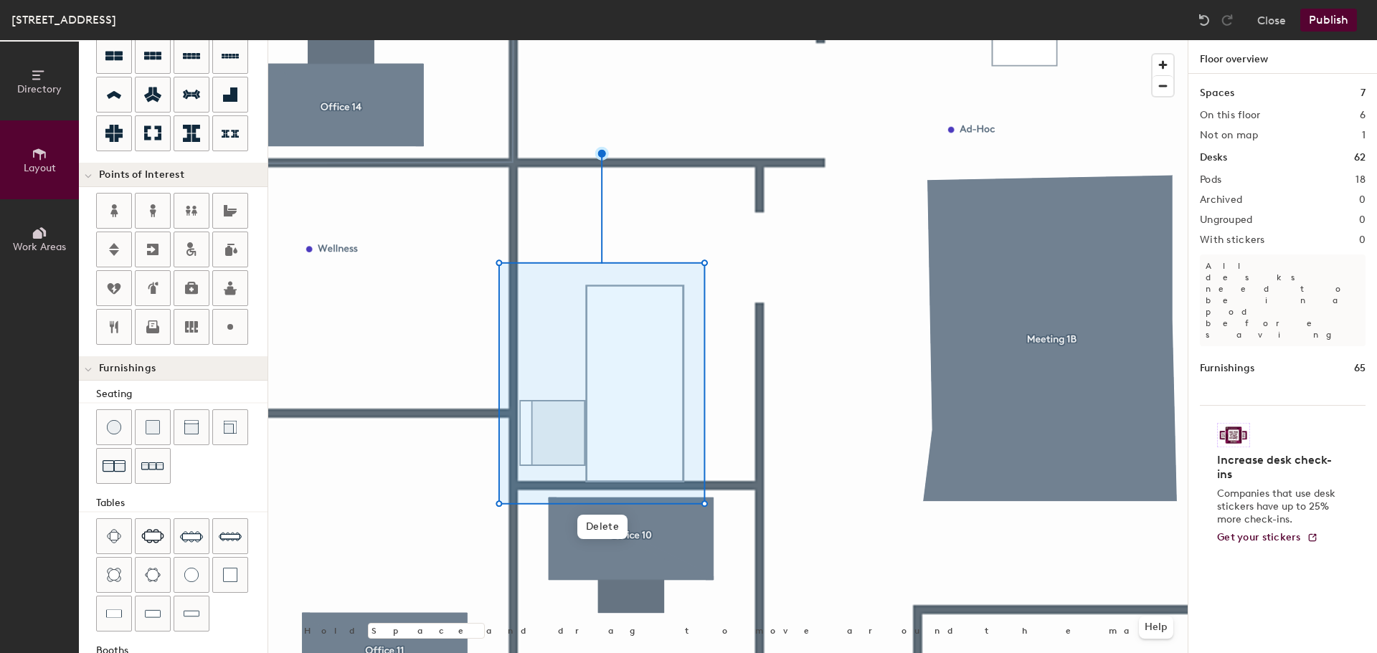
click at [456, 40] on div at bounding box center [727, 40] width 919 height 0
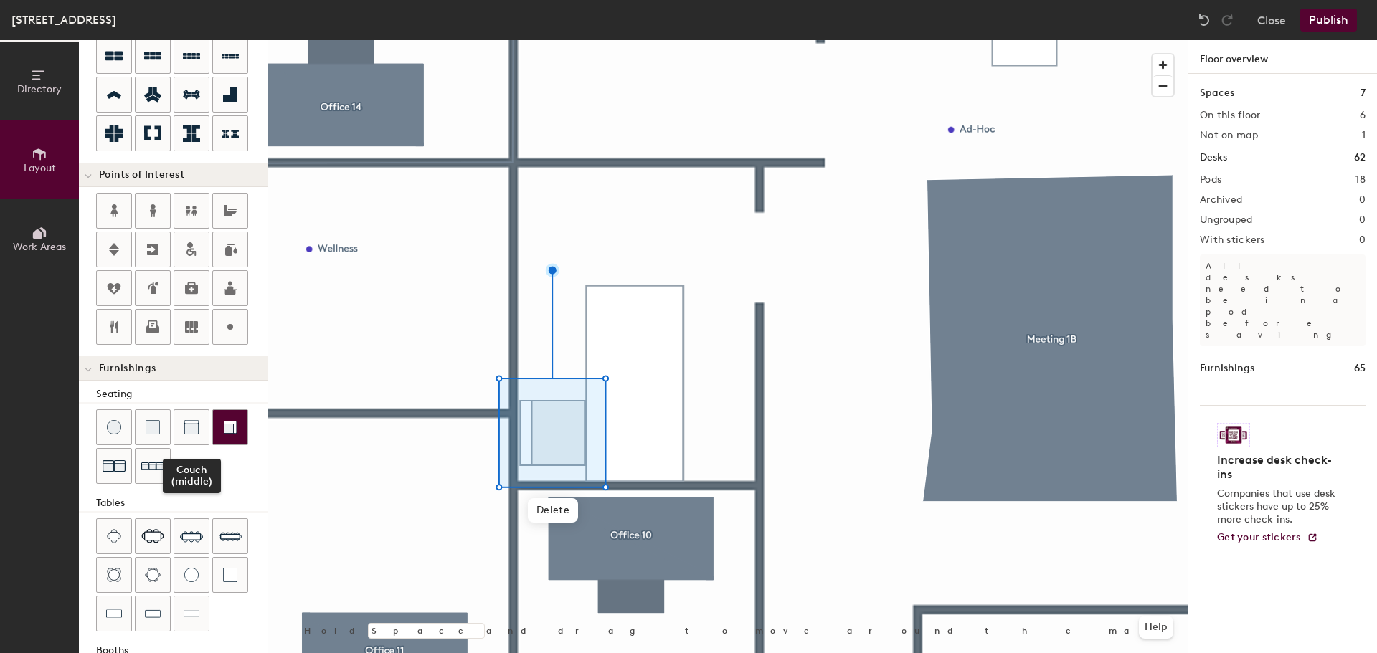
drag, startPoint x: 191, startPoint y: 424, endPoint x: 247, endPoint y: 426, distance: 55.3
click at [193, 423] on img at bounding box center [191, 427] width 14 height 14
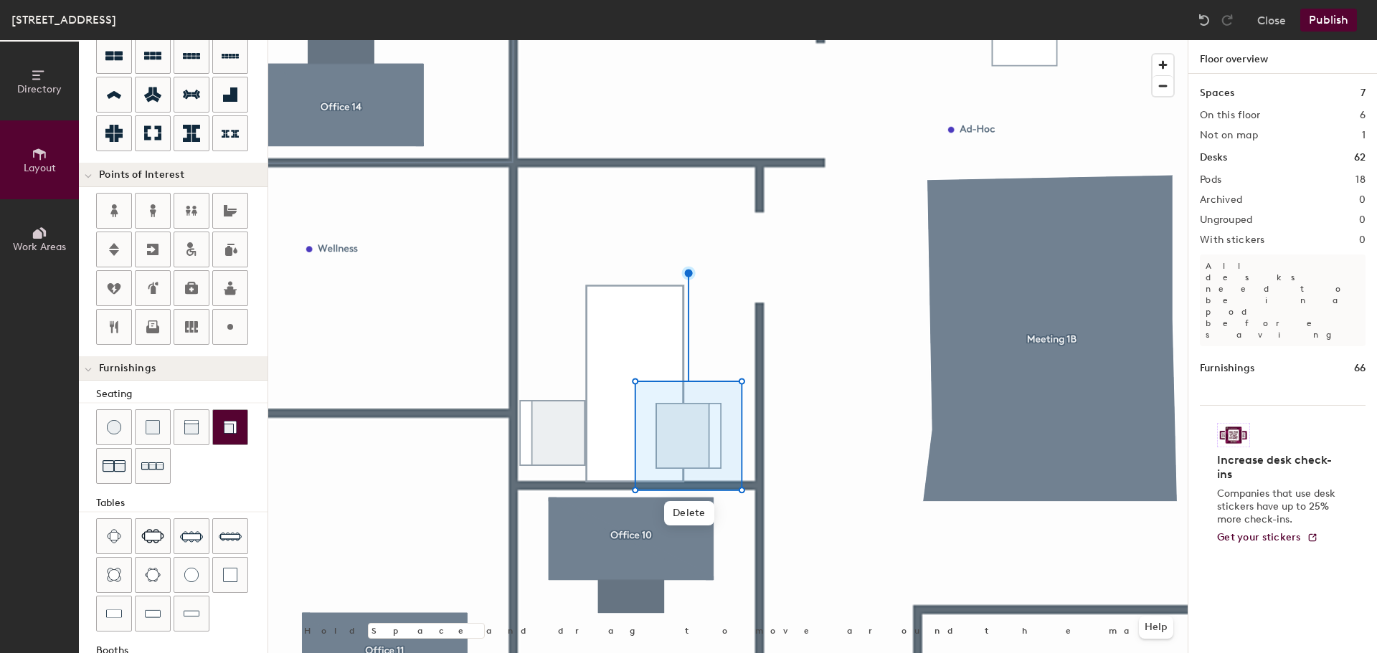
click at [554, 40] on div at bounding box center [727, 40] width 919 height 0
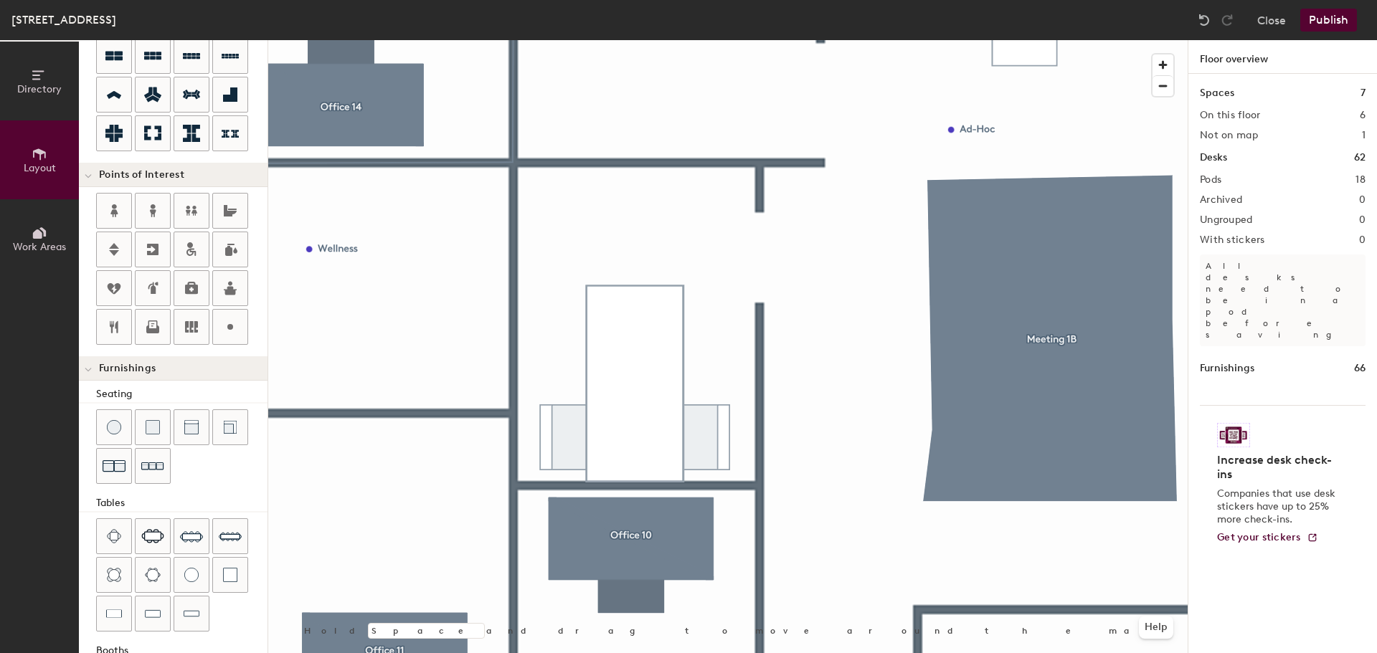
drag, startPoint x: 195, startPoint y: 430, endPoint x: 253, endPoint y: 418, distance: 59.4
click at [199, 428] on div at bounding box center [191, 427] width 34 height 34
type input "40"
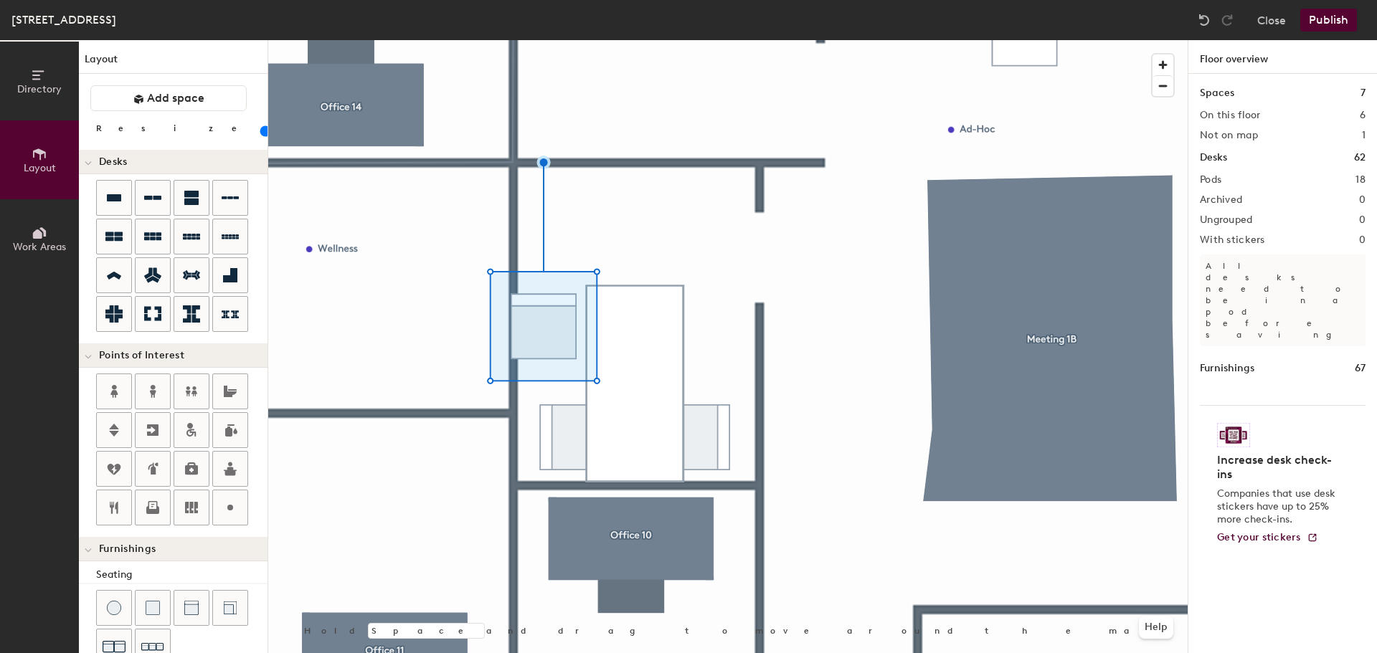
scroll to position [181, 0]
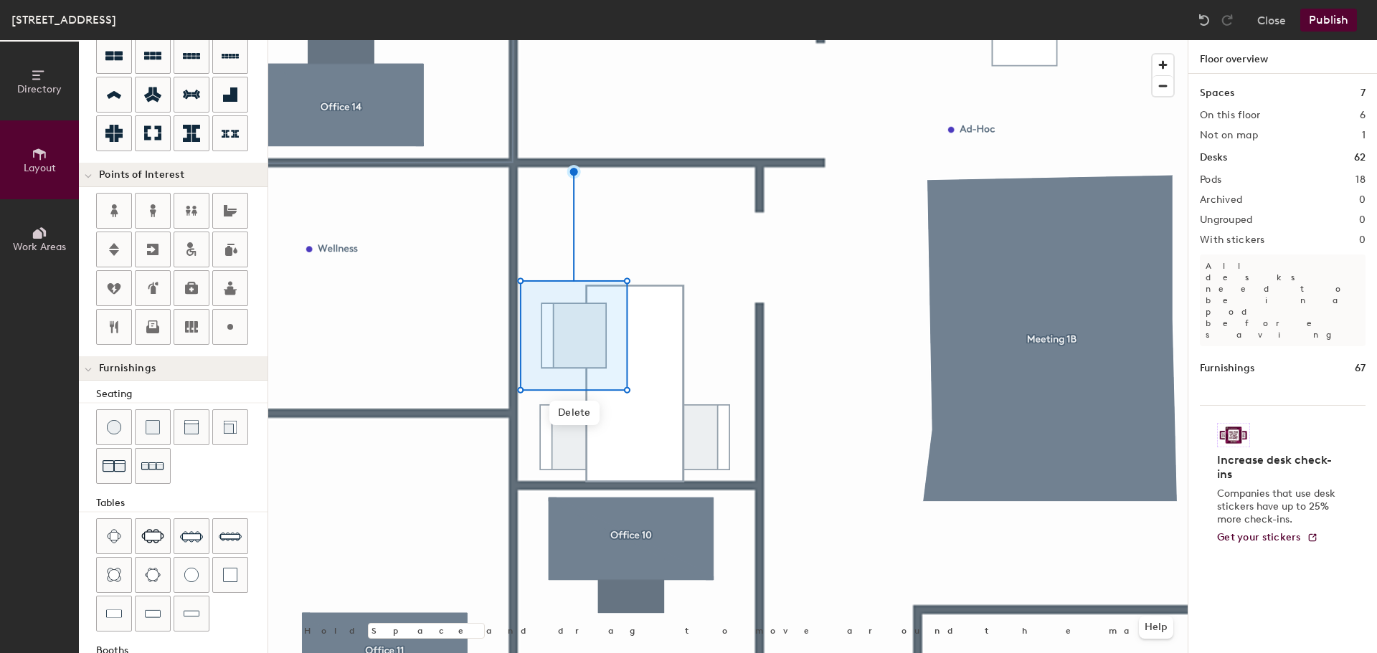
click at [464, 40] on div at bounding box center [727, 40] width 919 height 0
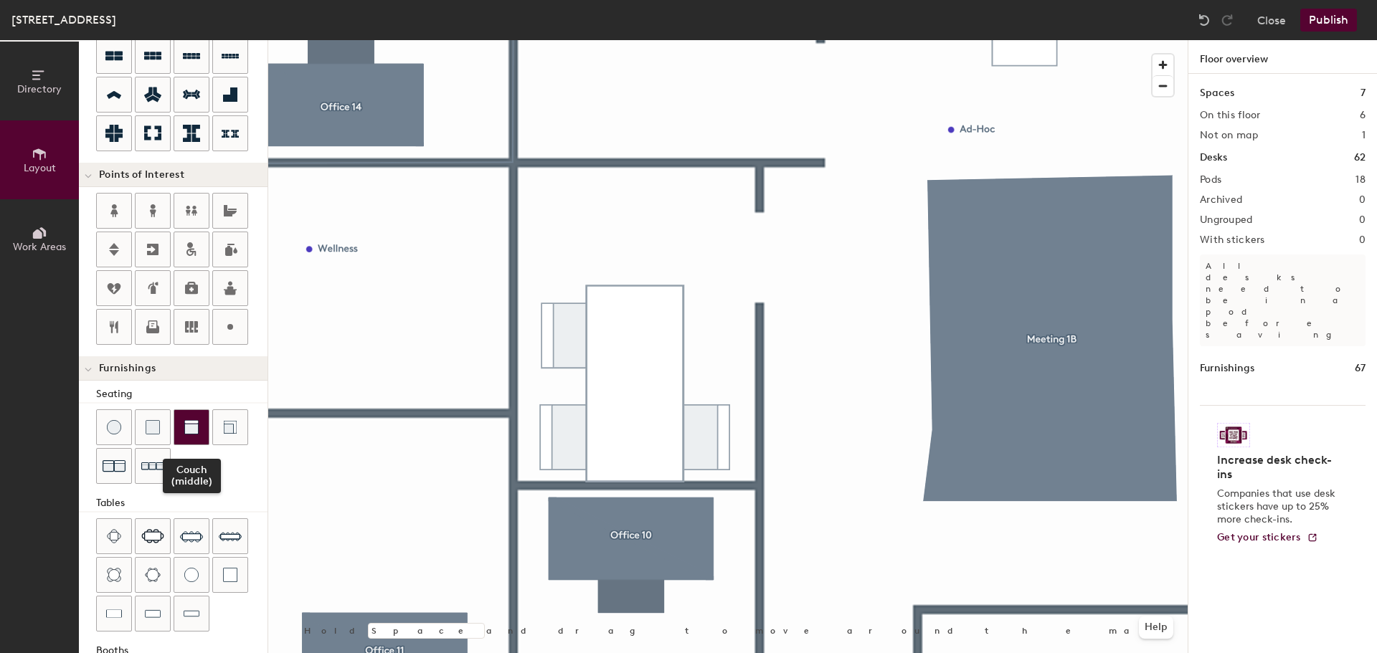
click at [194, 435] on div at bounding box center [191, 427] width 34 height 34
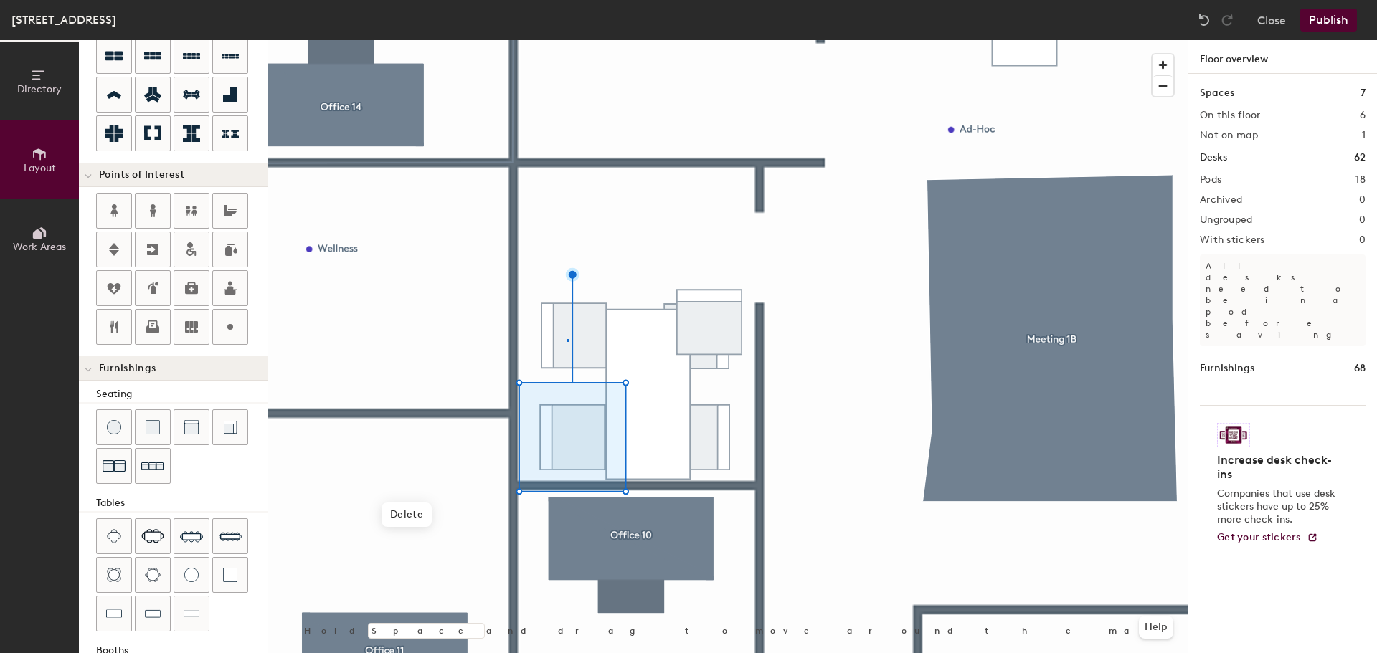
click at [567, 40] on div at bounding box center [727, 40] width 919 height 0
click at [720, 40] on div at bounding box center [727, 40] width 919 height 0
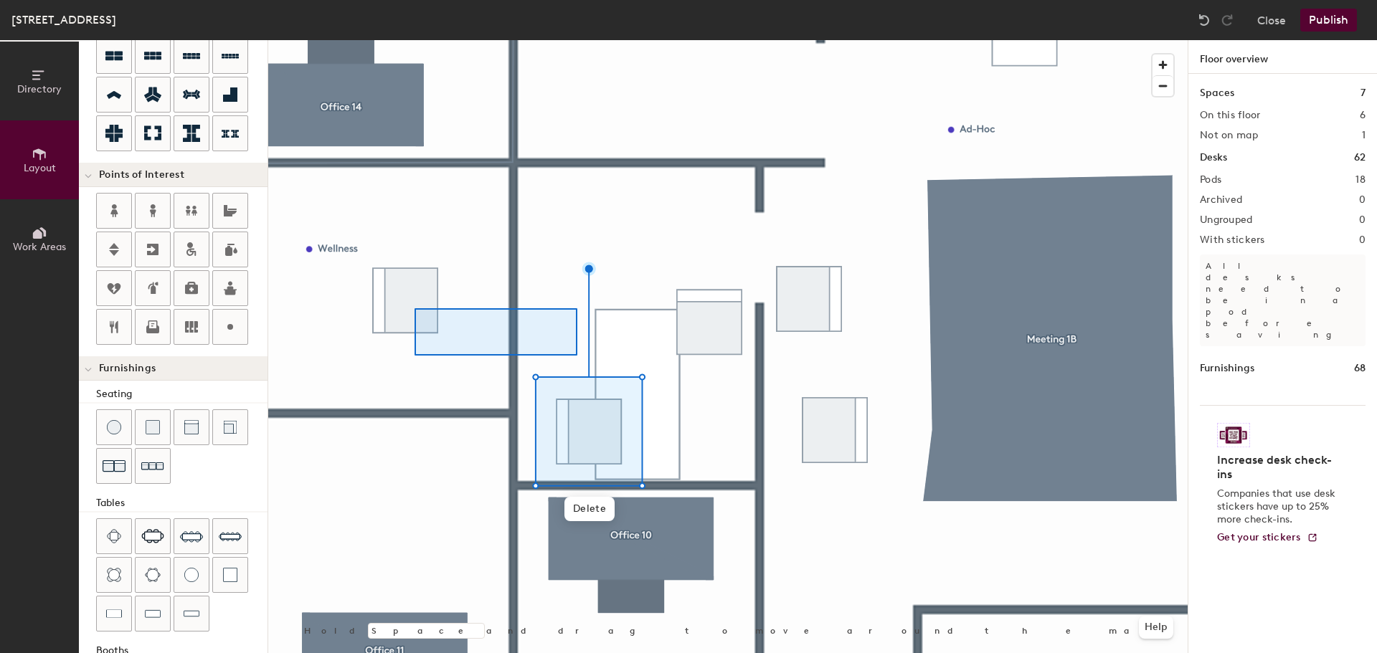
click at [549, 40] on div at bounding box center [727, 40] width 919 height 0
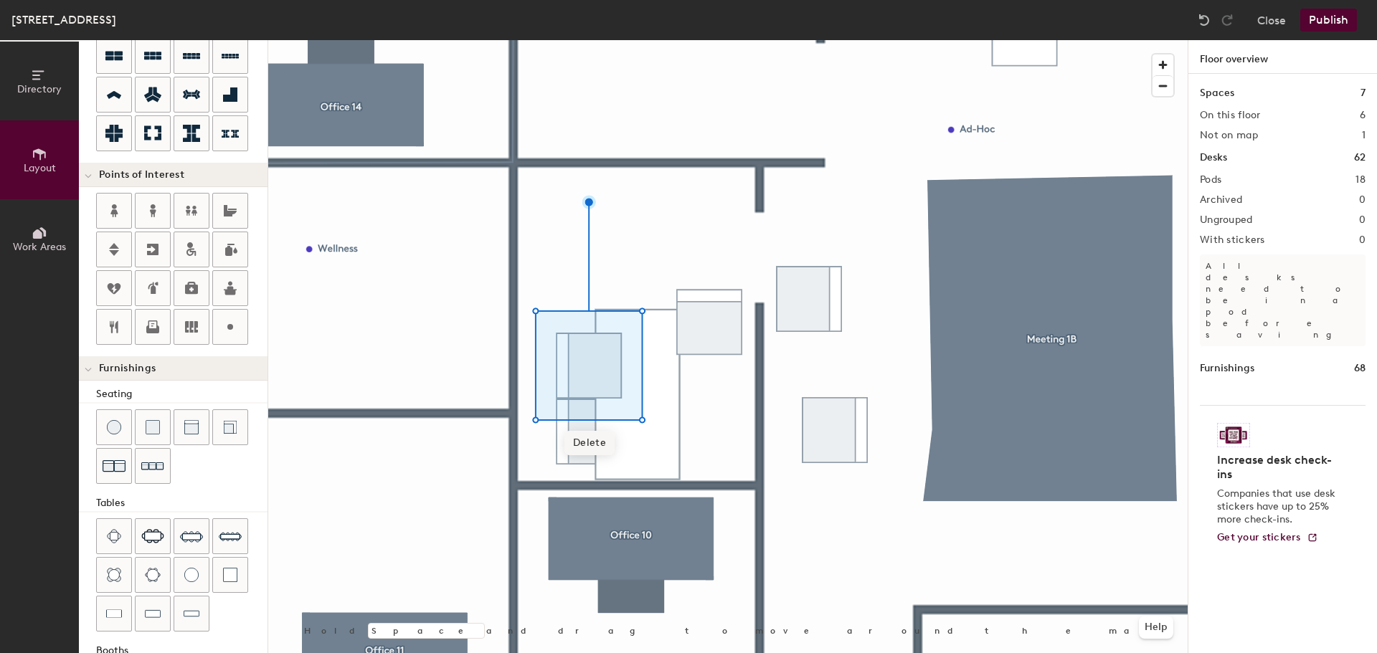
click at [567, 431] on span "Delete" at bounding box center [589, 443] width 50 height 24
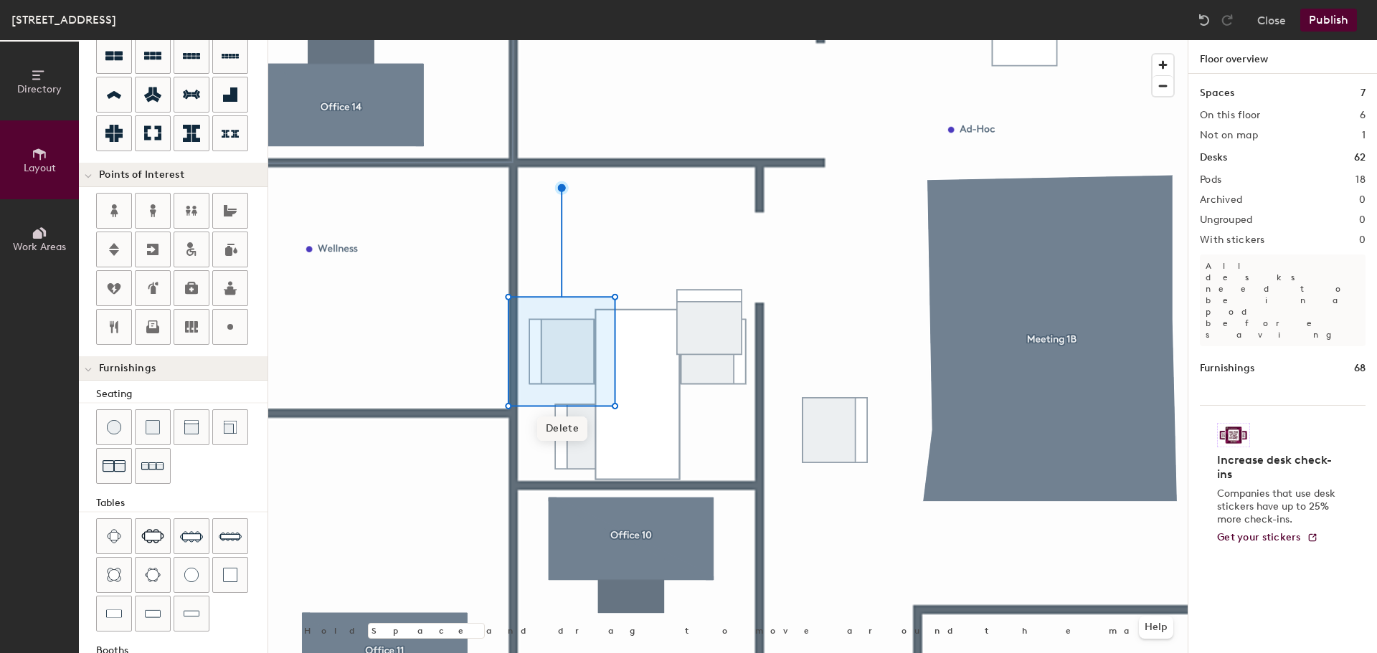
click at [574, 427] on span "Delete" at bounding box center [562, 429] width 50 height 24
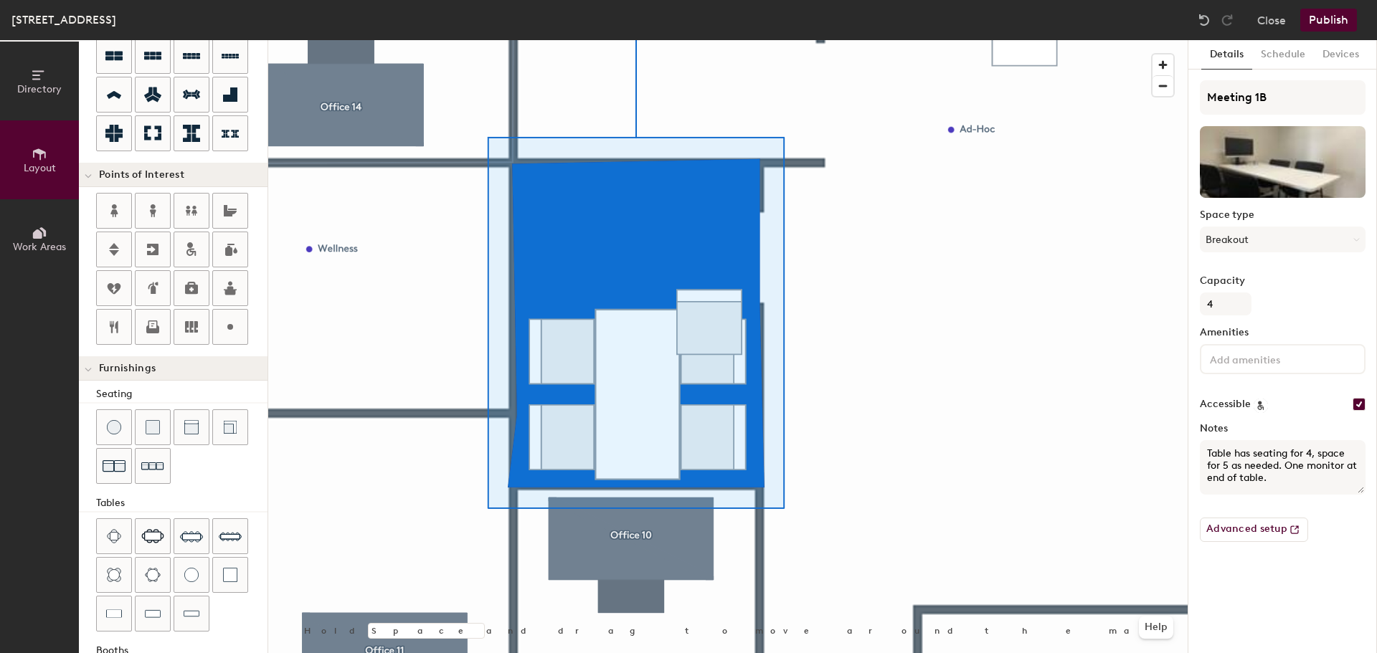
click at [917, 40] on div at bounding box center [727, 40] width 919 height 0
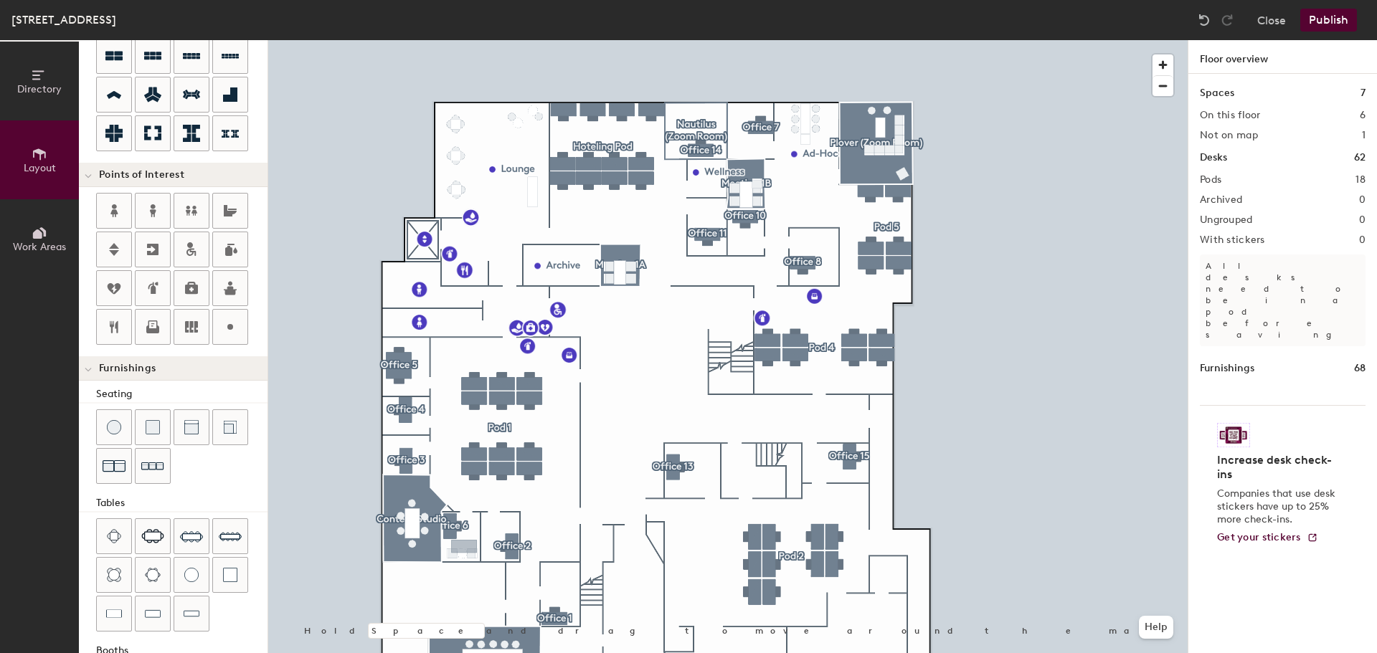
click at [1331, 14] on button "Publish" at bounding box center [1328, 20] width 57 height 23
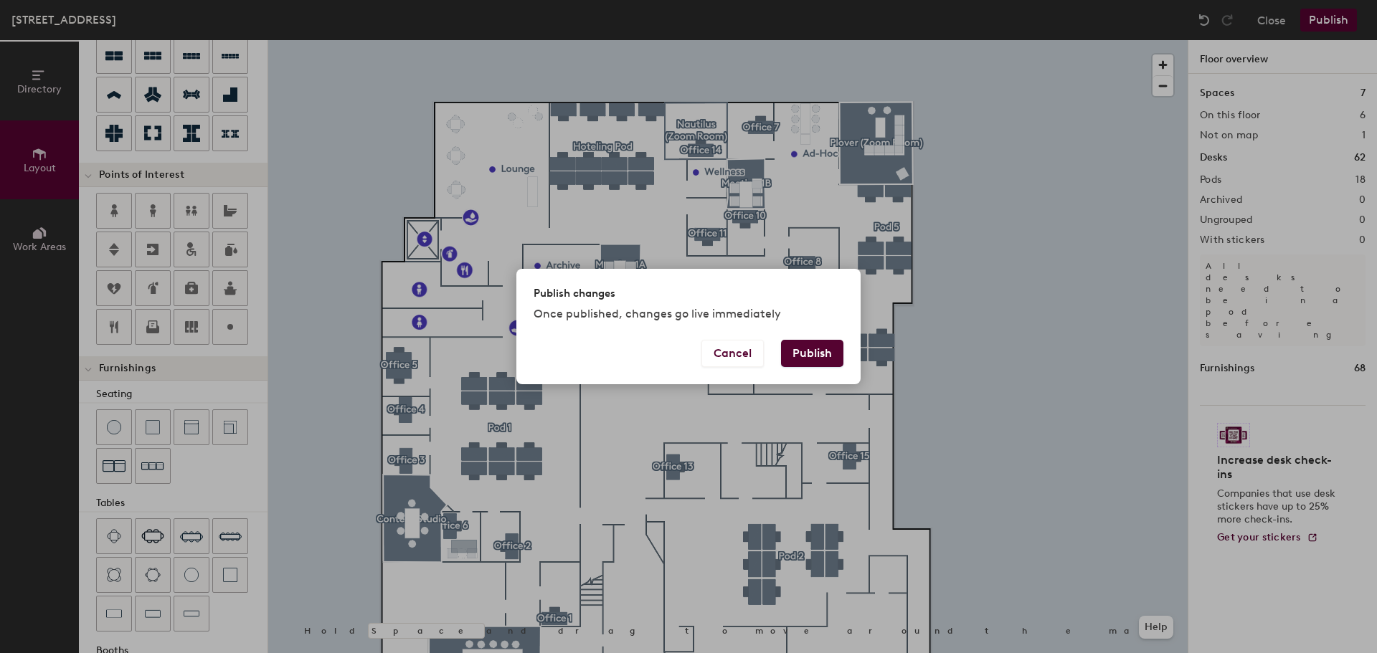
click at [807, 355] on button "Publish" at bounding box center [812, 353] width 62 height 27
type input "20"
